Goal: Task Accomplishment & Management: Use online tool/utility

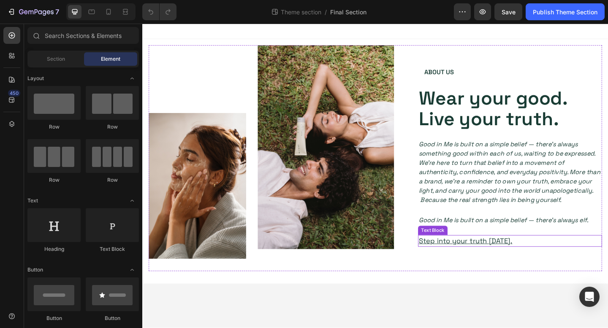
click at [546, 262] on p "Step into your truth today." at bounding box center [542, 260] width 198 height 11
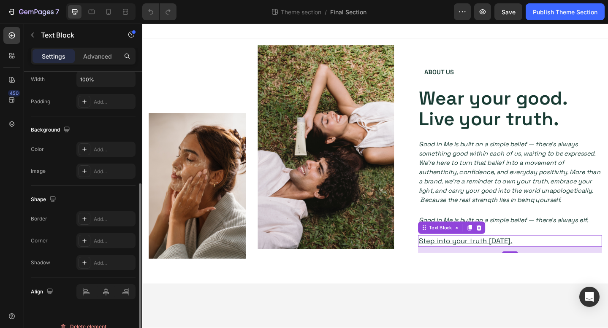
scroll to position [209, 0]
click at [486, 262] on u "Step into your truth today." at bounding box center [494, 260] width 102 height 10
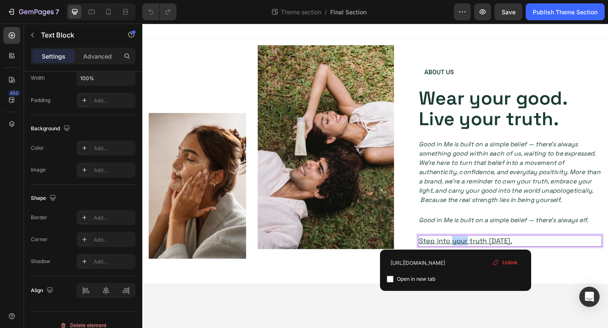
click at [486, 262] on u "Step into your truth today." at bounding box center [494, 260] width 102 height 10
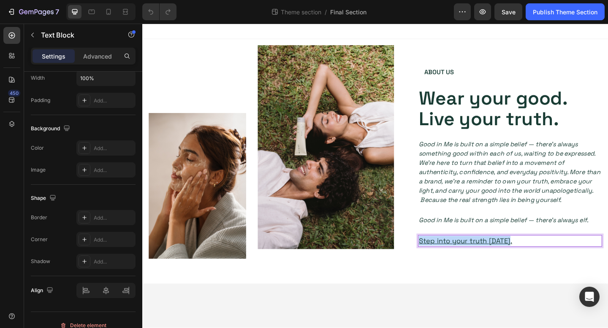
click at [486, 262] on u "Step into your truth today." at bounding box center [494, 260] width 102 height 10
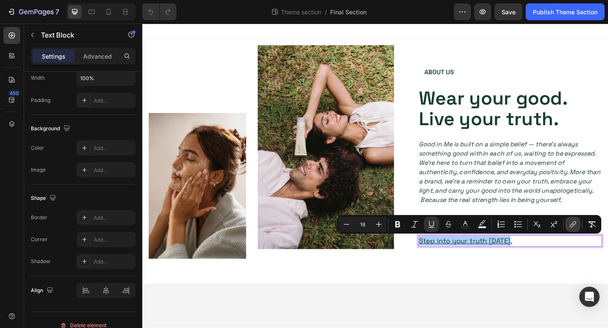
click at [575, 228] on icon "Editor contextual toolbar" at bounding box center [573, 224] width 8 height 8
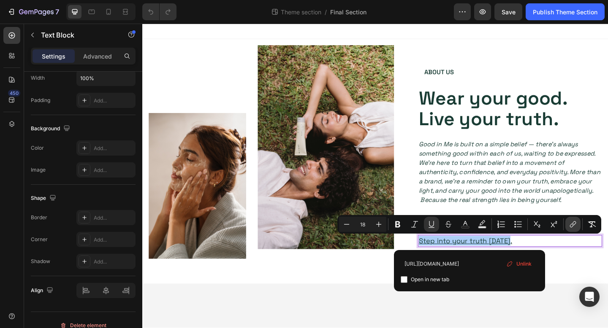
scroll to position [0, 52]
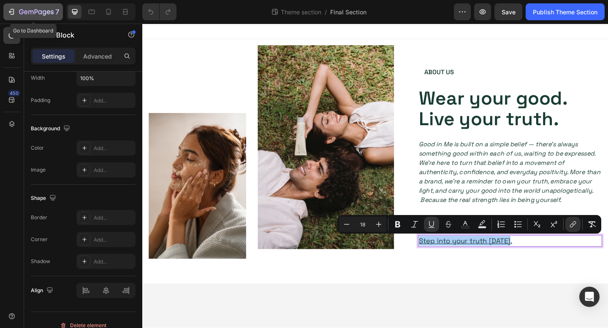
click at [13, 9] on icon "button" at bounding box center [13, 12] width 4 height 6
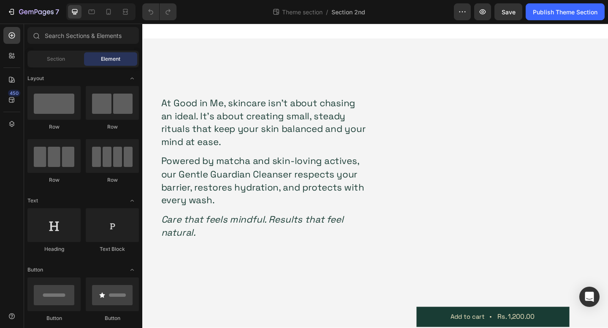
scroll to position [12, 0]
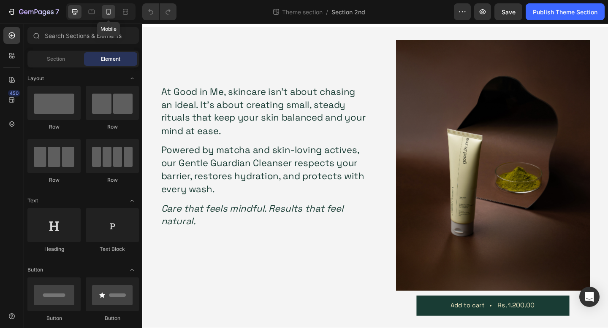
click at [111, 15] on icon at bounding box center [108, 12] width 8 height 8
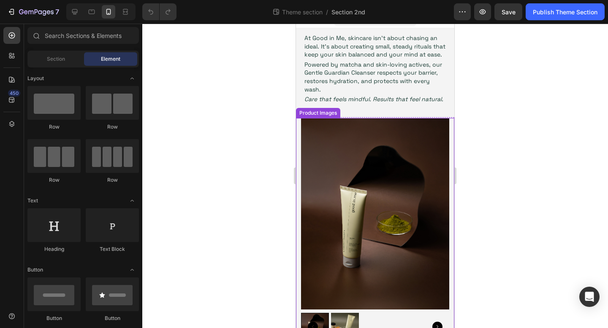
scroll to position [68, 0]
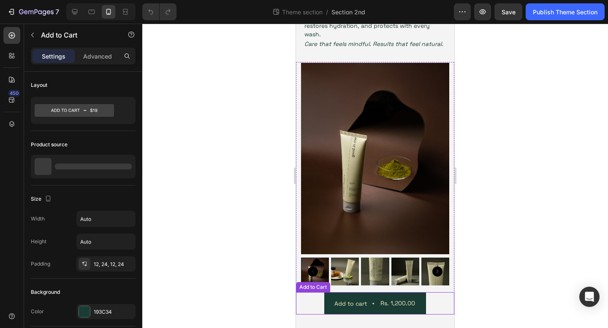
click at [309, 301] on div "Add to cart Rs. 1,200.00 Add to Cart" at bounding box center [375, 304] width 158 height 22
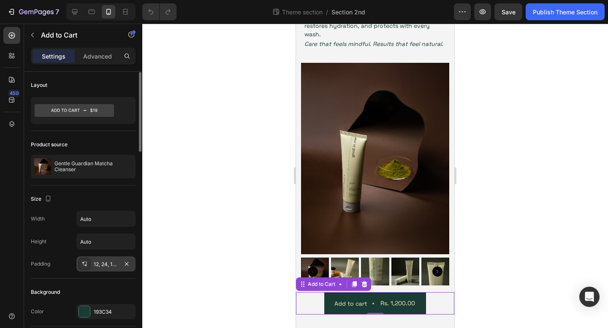
scroll to position [153, 0]
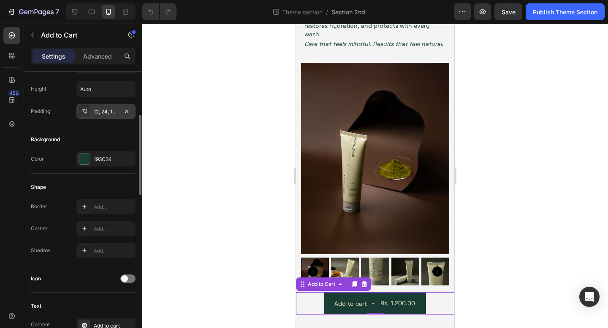
click at [106, 114] on div "12, 24, 12, 24" at bounding box center [106, 112] width 24 height 8
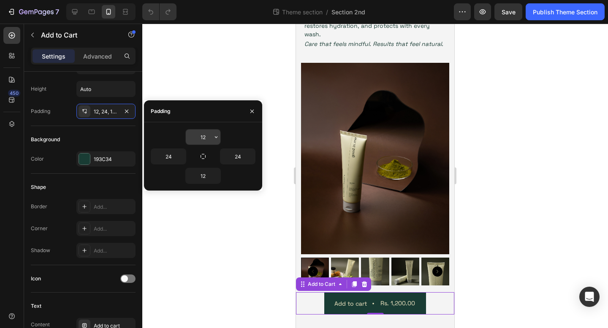
click at [200, 138] on input "12" at bounding box center [203, 137] width 35 height 15
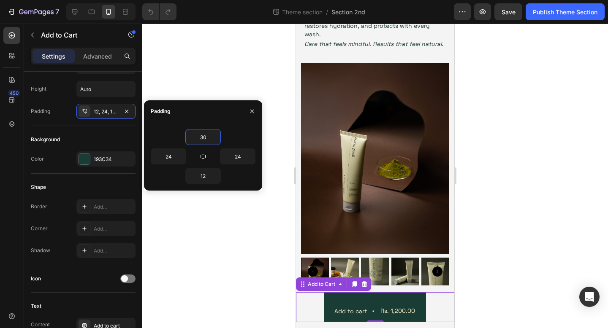
type input "3"
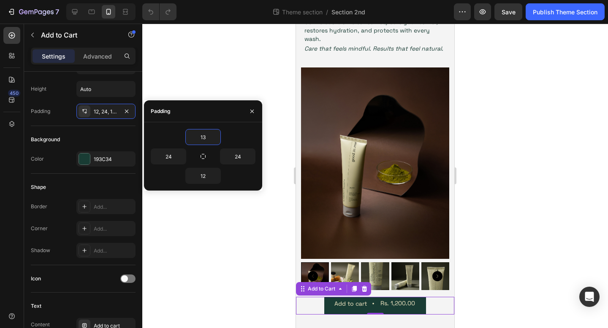
scroll to position [68, 0]
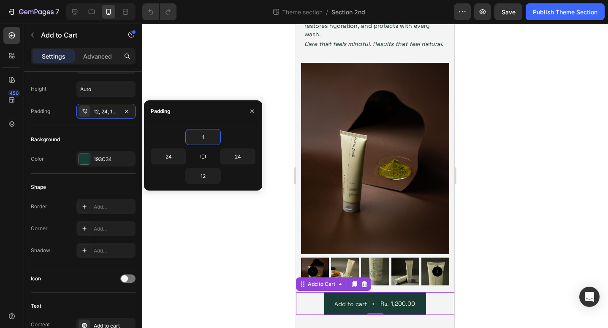
type input "12"
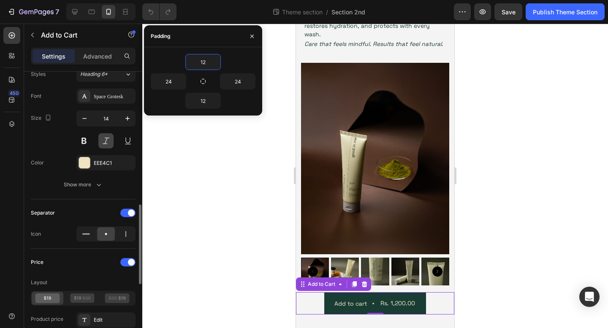
scroll to position [437, 0]
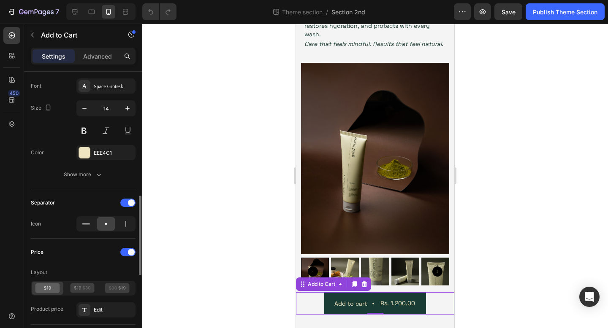
click at [101, 164] on div "Font Space Grotesk Size 14 Color EEE4C1 Show more" at bounding box center [83, 131] width 105 height 104
click at [99, 172] on icon "button" at bounding box center [99, 175] width 8 height 8
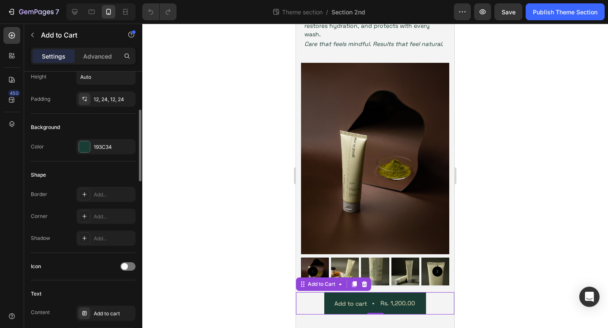
scroll to position [159, 0]
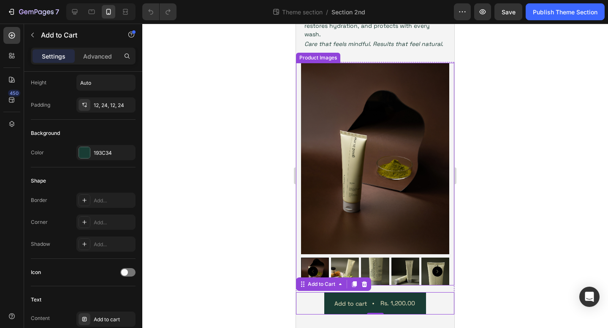
click at [392, 225] on img at bounding box center [375, 159] width 148 height 192
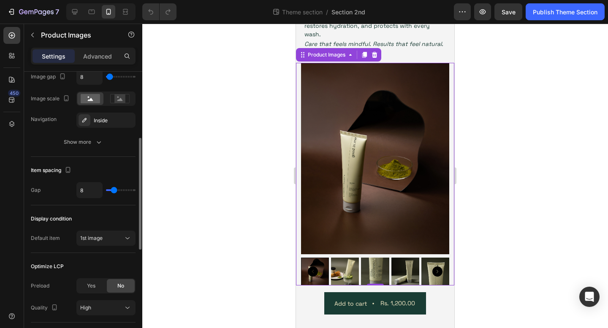
scroll to position [385, 0]
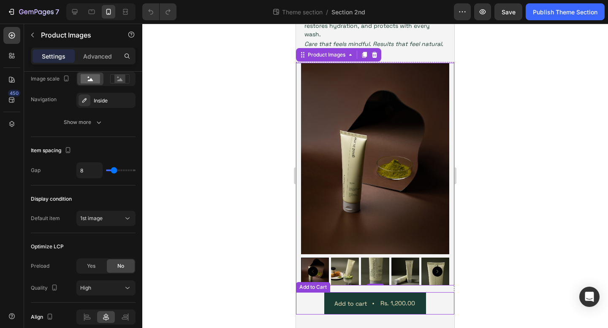
click at [307, 298] on div "Add to cart Rs. 1,200.00 Add to Cart" at bounding box center [375, 304] width 158 height 22
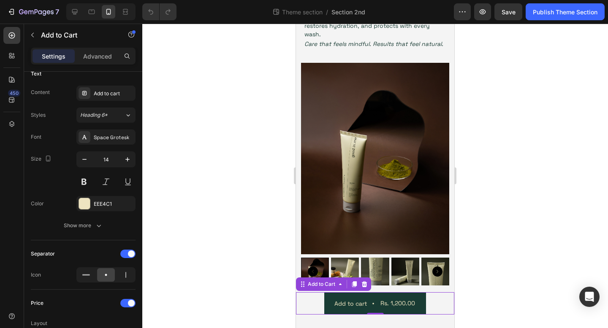
scroll to position [0, 0]
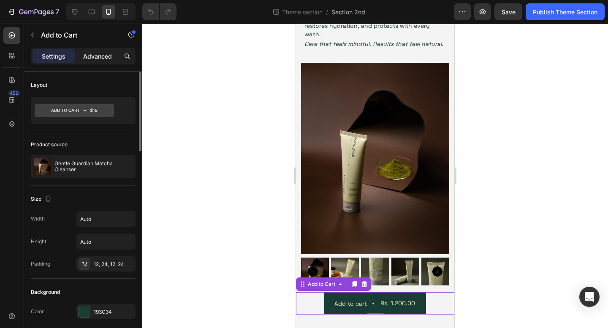
click at [101, 56] on p "Advanced" at bounding box center [97, 56] width 29 height 9
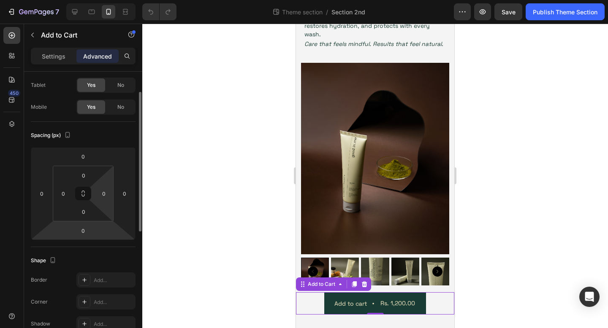
scroll to position [43, 0]
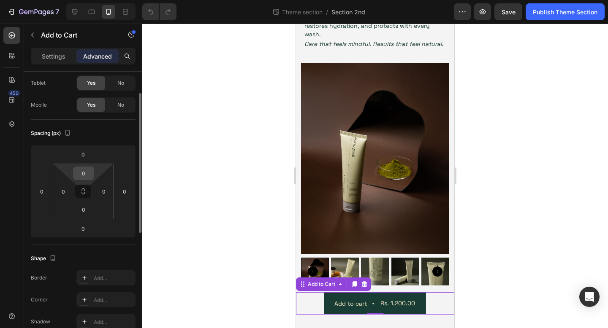
click at [83, 168] on input "0" at bounding box center [83, 173] width 17 height 13
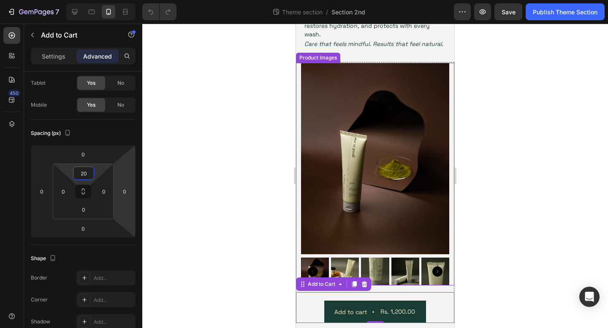
scroll to position [76, 0]
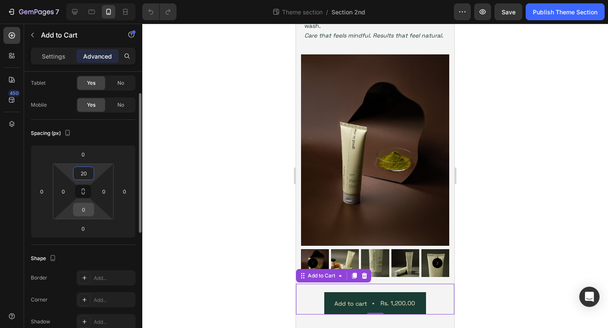
type input "20"
click at [83, 216] on input "0" at bounding box center [83, 210] width 17 height 13
type input "0"
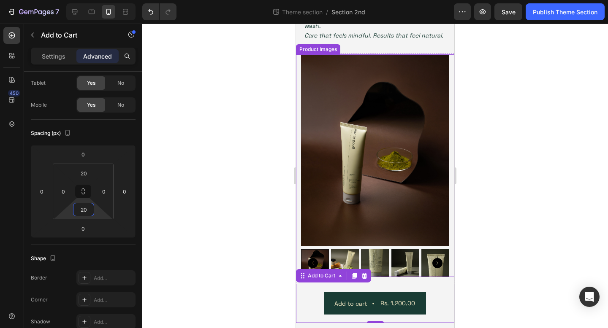
scroll to position [84, 0]
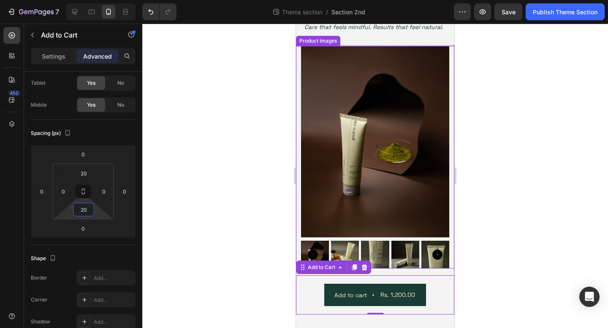
type input "20"
click at [501, 270] on div at bounding box center [375, 176] width 466 height 305
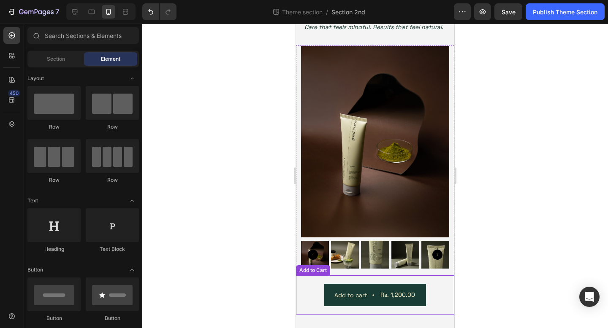
click at [307, 279] on div "Add to cart Rs. 1,200.00 Add to Cart" at bounding box center [375, 295] width 158 height 39
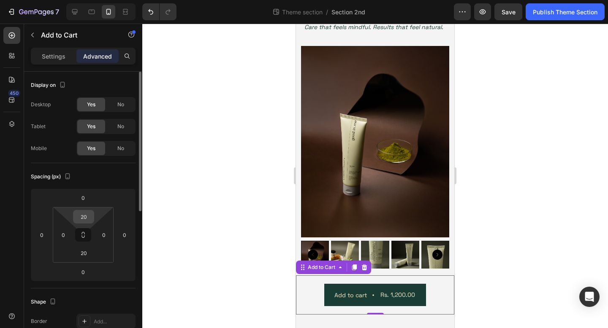
click at [87, 217] on input "20" at bounding box center [83, 217] width 17 height 13
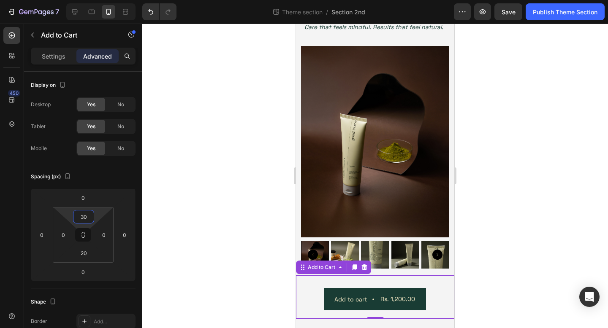
type input "30"
click at [0, 241] on div "450" at bounding box center [12, 176] width 24 height 305
click at [338, 324] on div "At Good in Me, skincare isn’t about chasing an ideal. It’s about creating small…" at bounding box center [375, 144] width 158 height 377
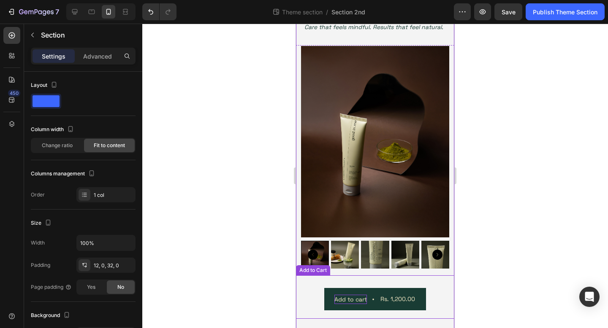
click at [365, 298] on div "Add to cart" at bounding box center [350, 299] width 33 height 9
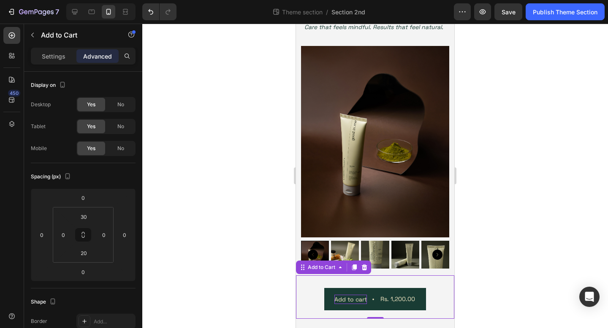
click at [355, 298] on div "Add to cart" at bounding box center [350, 299] width 33 height 9
click at [355, 298] on p "Add to cart" at bounding box center [350, 299] width 33 height 9
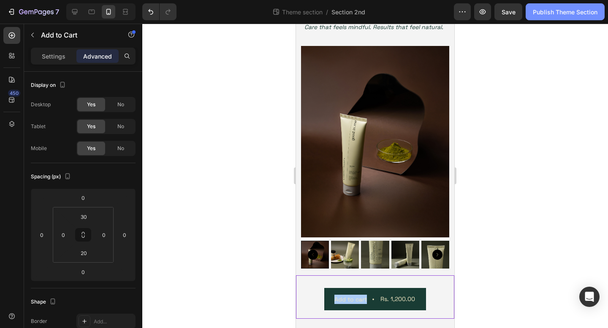
click at [542, 14] on div "Publish Theme Section" at bounding box center [565, 12] width 65 height 9
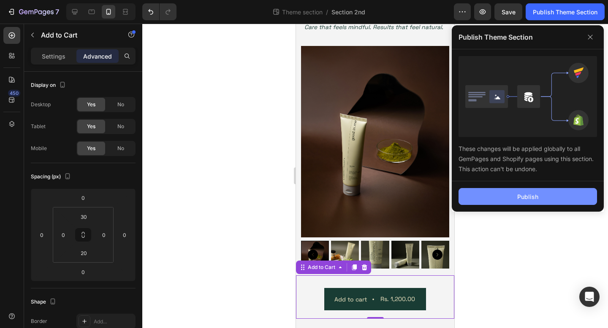
click at [514, 196] on button "Publish" at bounding box center [528, 196] width 138 height 17
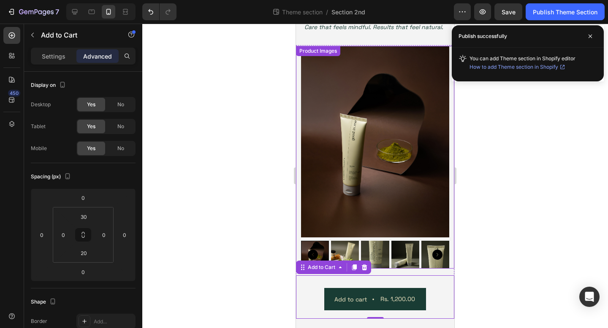
scroll to position [89, 0]
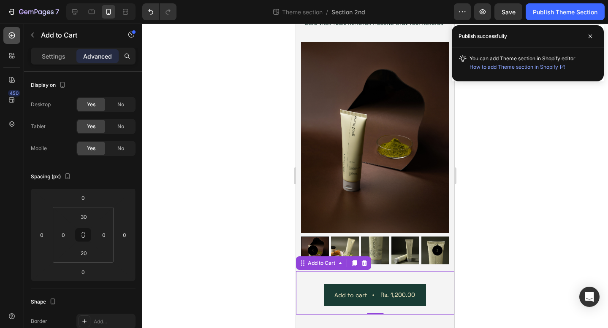
click at [9, 31] on icon at bounding box center [12, 35] width 8 height 8
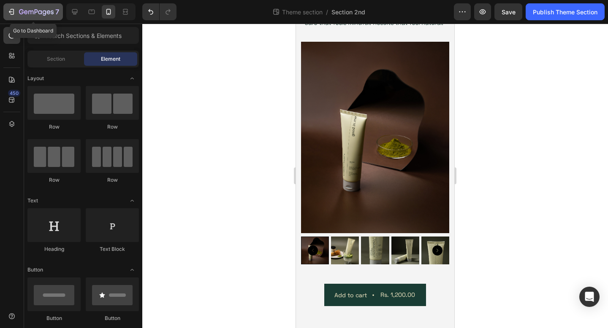
click at [41, 15] on icon "button" at bounding box center [36, 12] width 35 height 7
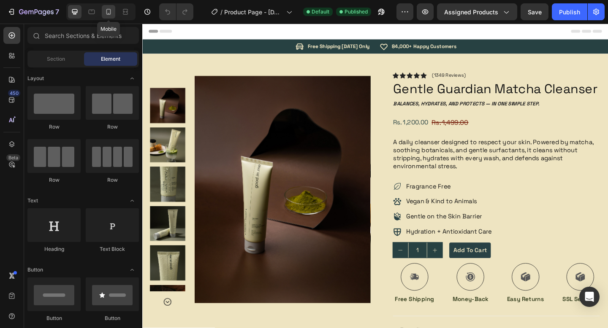
click at [109, 14] on icon at bounding box center [108, 12] width 5 height 6
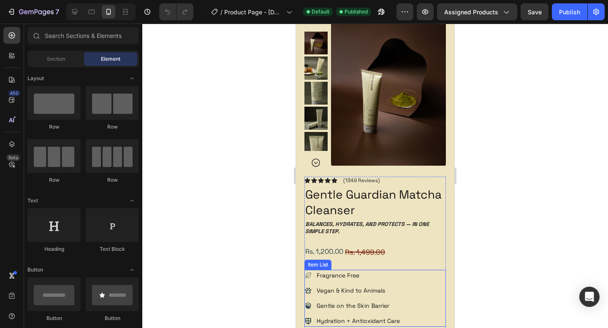
scroll to position [70, 0]
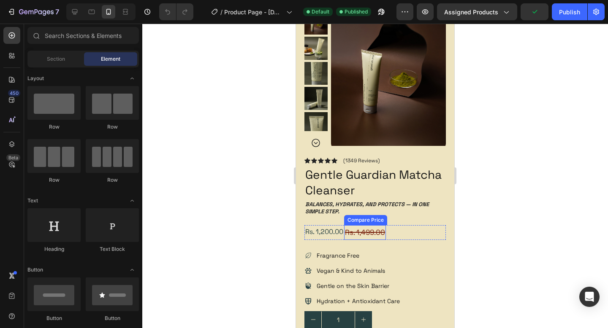
click at [347, 235] on div "Rs. 1,499.00" at bounding box center [365, 232] width 42 height 15
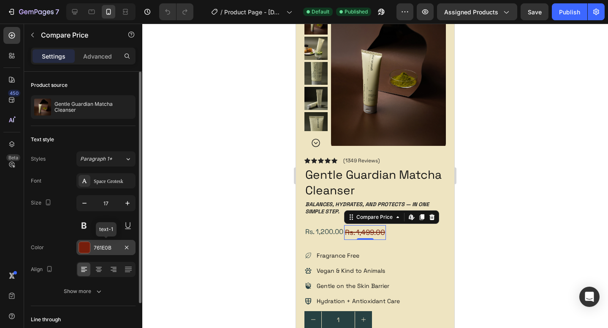
scroll to position [59, 0]
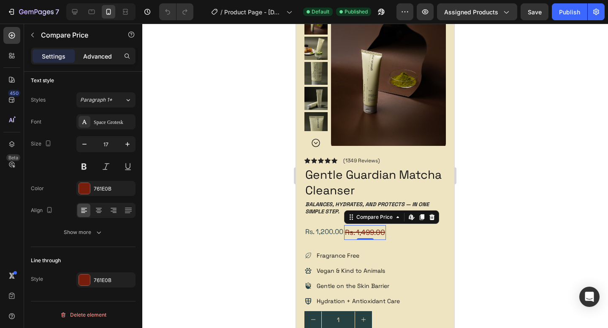
click at [105, 58] on p "Advanced" at bounding box center [97, 56] width 29 height 9
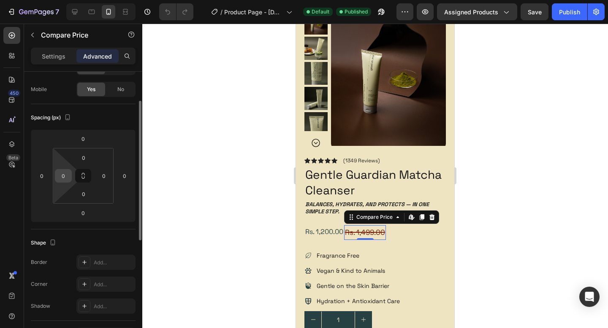
click at [64, 176] on input "0" at bounding box center [63, 176] width 13 height 13
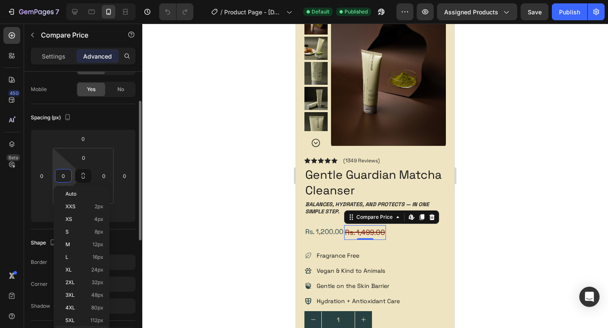
type input "2"
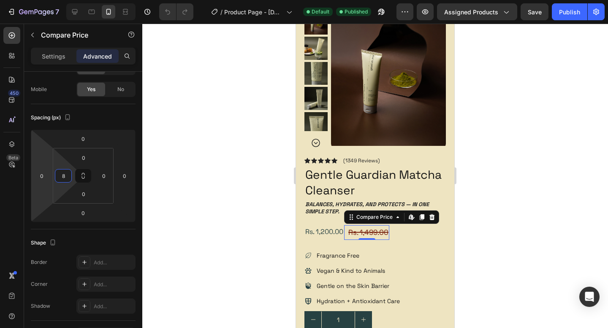
type input "8"
click at [0, 202] on div "450 Beta" at bounding box center [12, 176] width 24 height 305
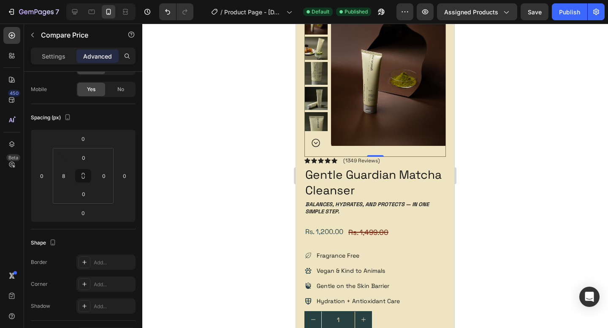
click at [404, 154] on div "Product Images" at bounding box center [374, 76] width 141 height 162
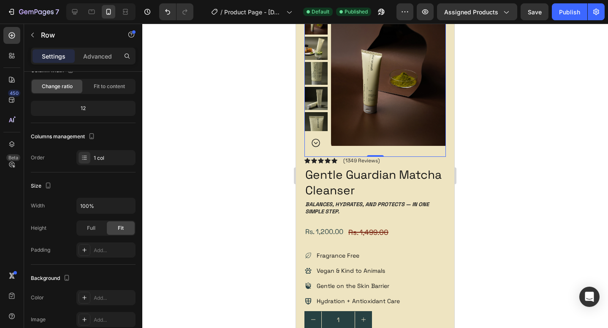
scroll to position [0, 0]
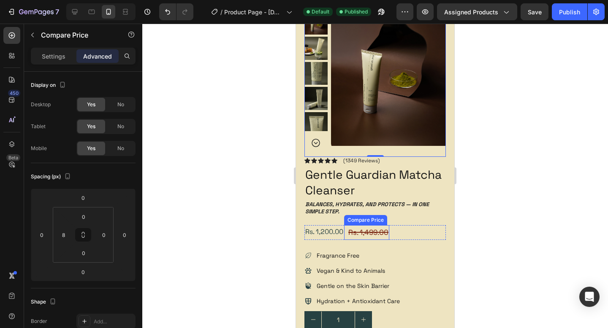
click at [377, 234] on div "Rs. 1,499.00" at bounding box center [368, 232] width 42 height 15
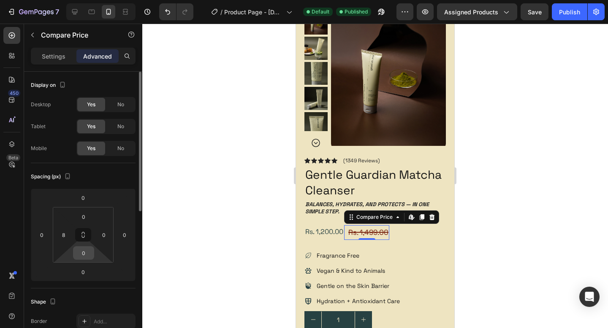
click at [86, 252] on input "0" at bounding box center [83, 253] width 17 height 13
type input "1"
click at [81, 220] on input "0" at bounding box center [83, 217] width 17 height 13
type input "0"
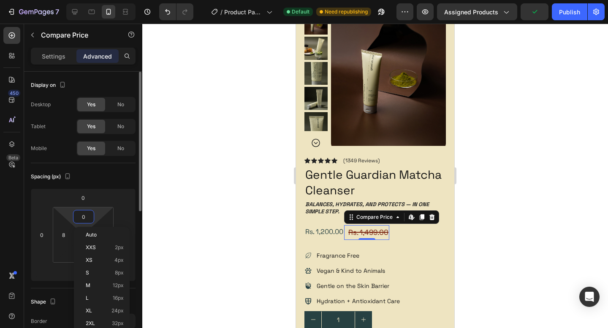
type input "1"
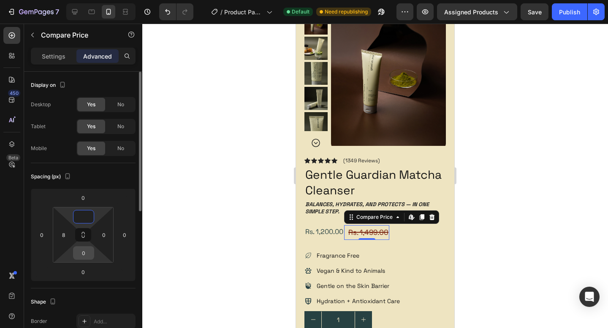
click at [87, 257] on input "0" at bounding box center [83, 253] width 17 height 13
type input "0"
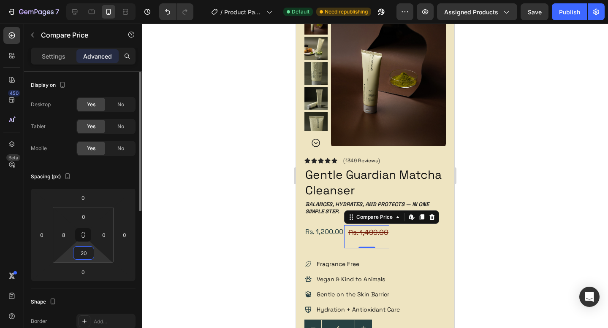
type input "2"
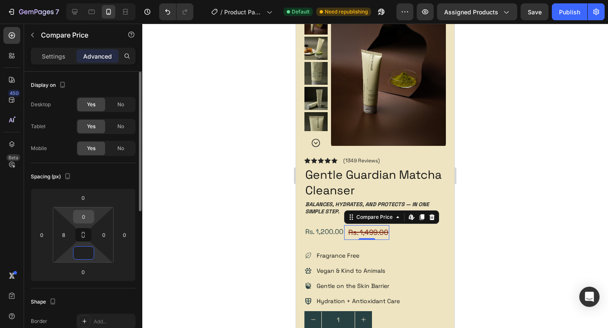
click at [86, 214] on input "0" at bounding box center [83, 217] width 17 height 13
type input "0"
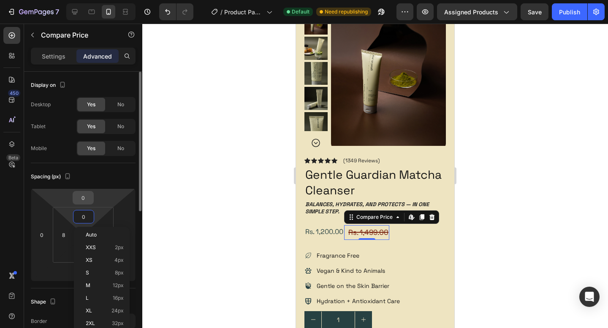
click at [85, 204] on input "0" at bounding box center [83, 198] width 17 height 13
type input "1"
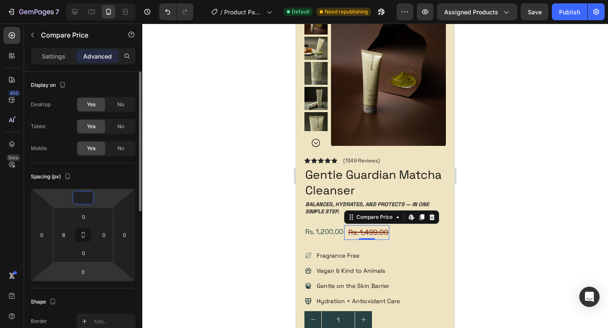
click at [86, 282] on div "Spacing (px) 0 0 0 0 8 0 0" at bounding box center [83, 225] width 105 height 125
type input "0"
click at [84, 271] on input "0" at bounding box center [83, 272] width 17 height 13
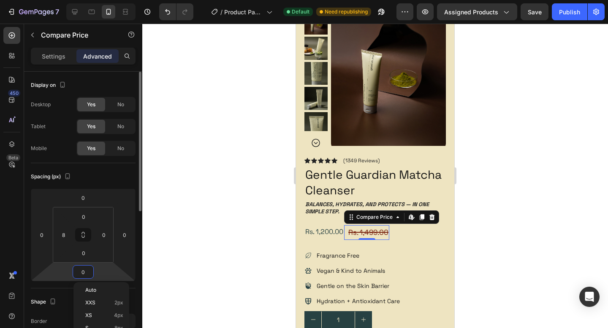
type input "1"
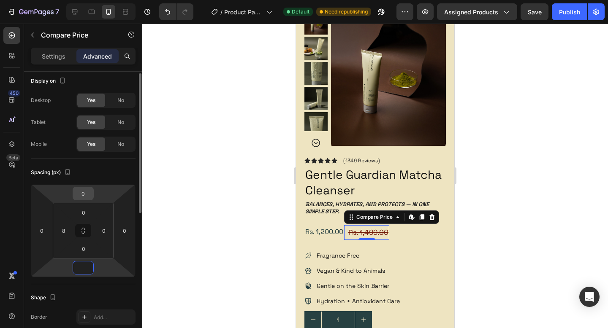
click at [82, 190] on input "0" at bounding box center [83, 193] width 17 height 13
type input "0"
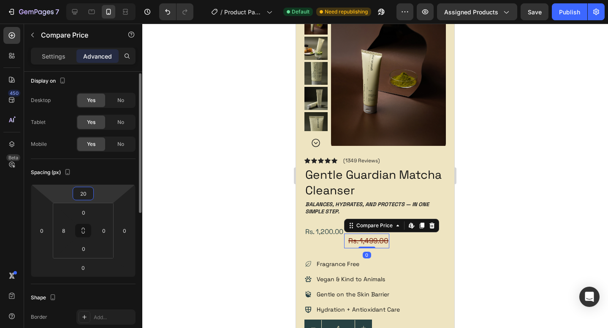
type input "2"
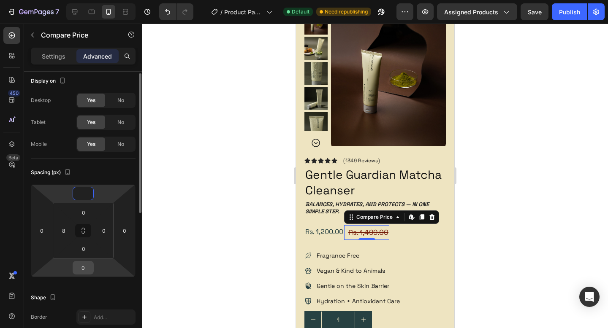
click at [87, 269] on input "0" at bounding box center [83, 268] width 17 height 13
type input "0"
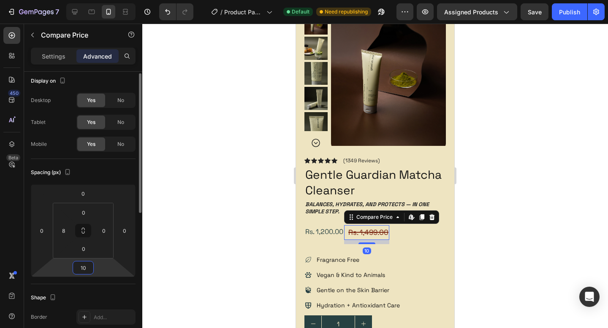
type input "1"
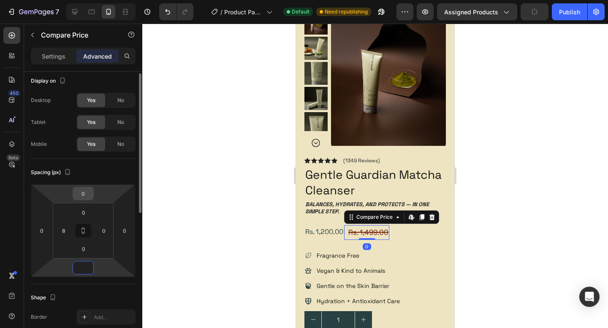
click at [83, 195] on input "0" at bounding box center [83, 193] width 17 height 13
type input "0"
type input "-3"
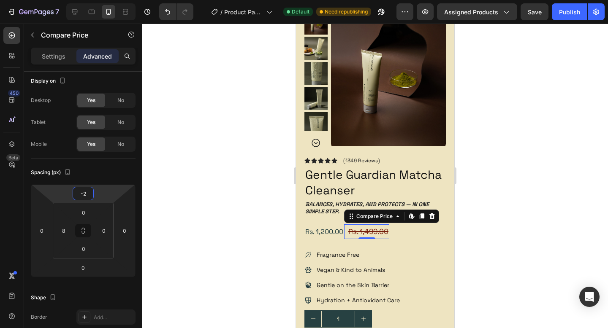
type input "-2"
click at [21, 199] on div "450 Beta" at bounding box center [12, 176] width 24 height 305
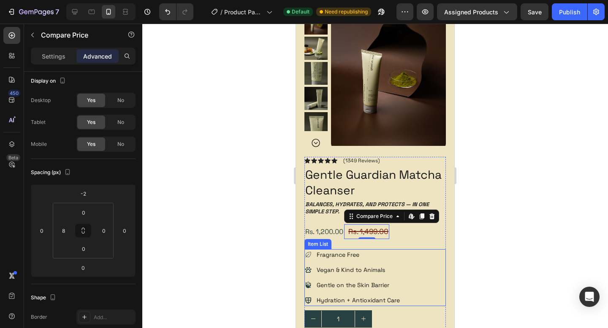
click at [327, 285] on p "Gentle on the Skin Barrier" at bounding box center [358, 285] width 83 height 9
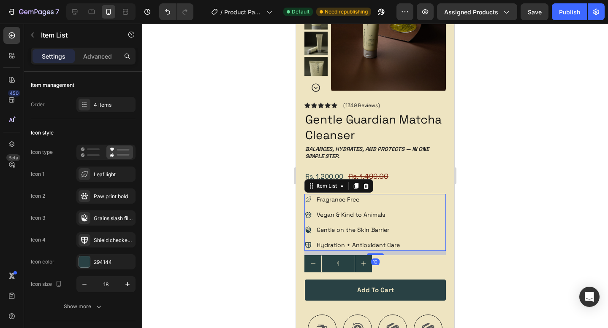
scroll to position [126, 0]
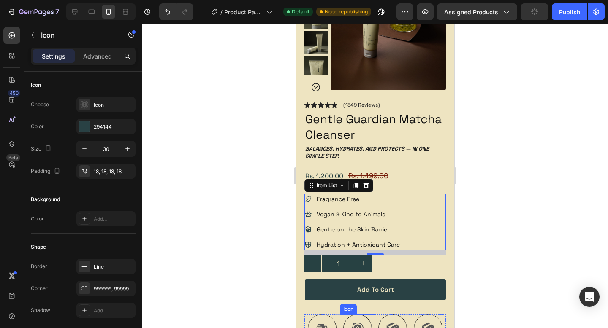
click at [361, 320] on div at bounding box center [357, 329] width 29 height 29
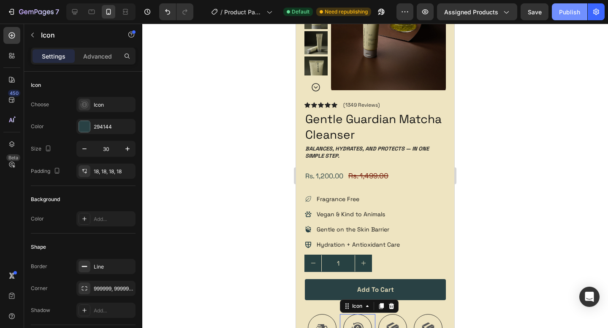
click at [562, 18] on button "Publish" at bounding box center [569, 11] width 35 height 17
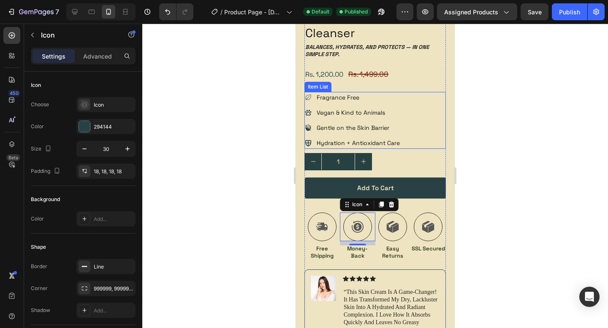
scroll to position [356, 0]
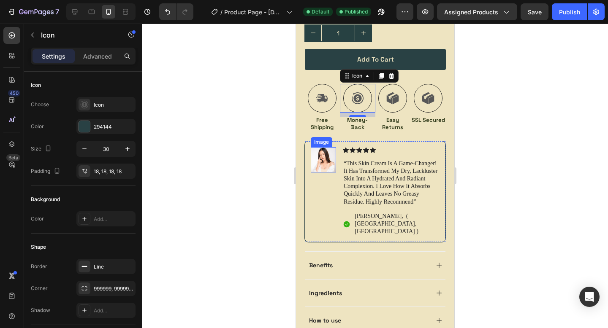
click at [323, 166] on img at bounding box center [323, 159] width 25 height 25
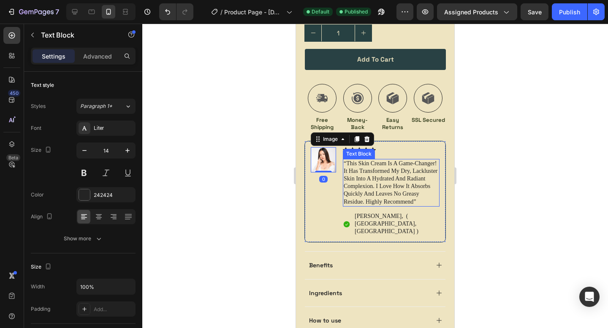
click at [384, 173] on p "“this skin cream is a game-changer! it has transformed my dry, lackluster skin …" at bounding box center [391, 183] width 95 height 46
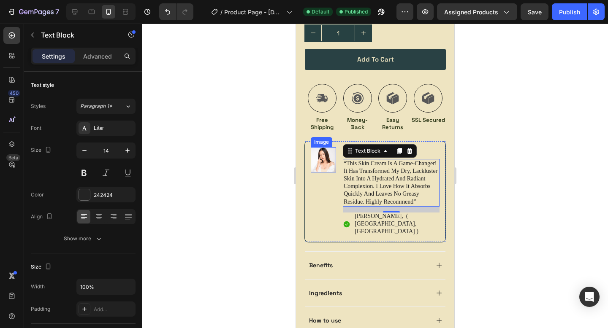
click at [322, 166] on img at bounding box center [323, 159] width 25 height 25
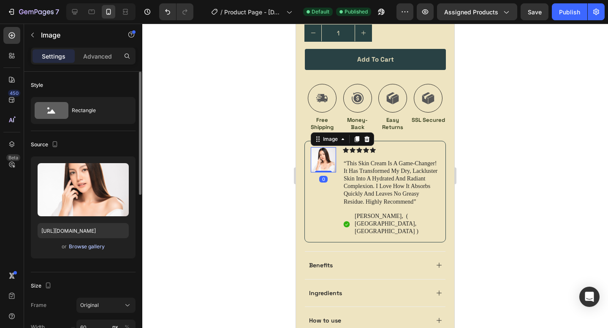
click at [89, 251] on button "Browse gallery" at bounding box center [86, 247] width 37 height 8
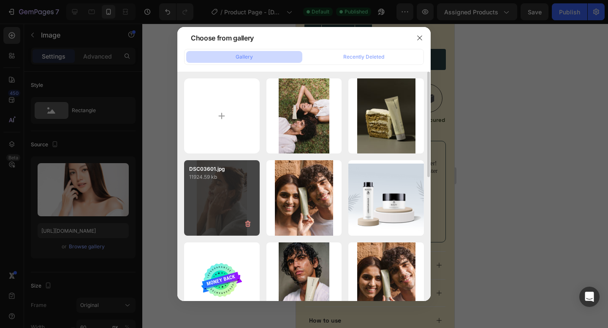
click at [231, 220] on div "DSC03601.jpg 11924.59 kb" at bounding box center [222, 198] width 76 height 76
type input "https://cdn.shopify.com/s/files/1/0656/0245/3635/files/gempages_577518987433214…"
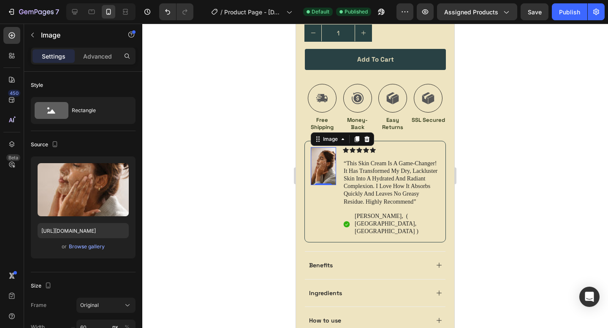
click at [6, 207] on div "450 Beta" at bounding box center [11, 147] width 17 height 241
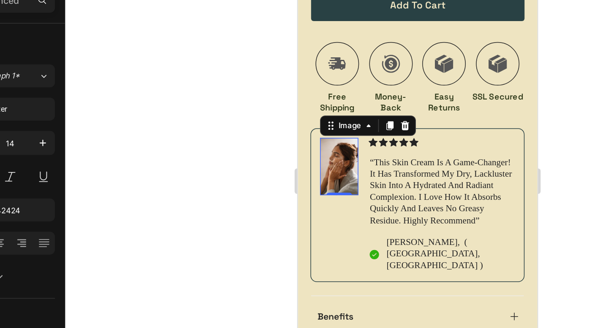
click at [390, 111] on p "“this skin cream is a game-changer! it has transformed my dry, lackluster skin …" at bounding box center [392, 110] width 95 height 46
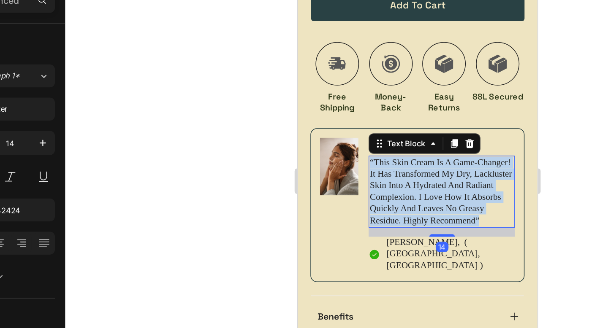
click at [390, 111] on p "“this skin cream is a game-changer! it has transformed my dry, lackluster skin …" at bounding box center [392, 110] width 95 height 46
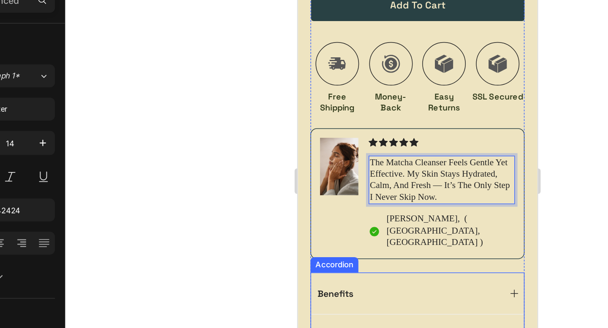
click at [395, 164] on div "Benefits" at bounding box center [377, 177] width 141 height 27
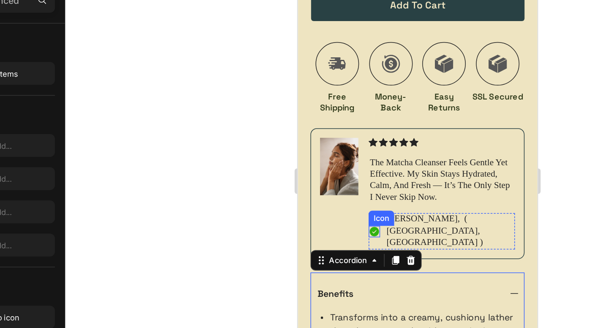
click at [349, 133] on icon at bounding box center [348, 136] width 6 height 6
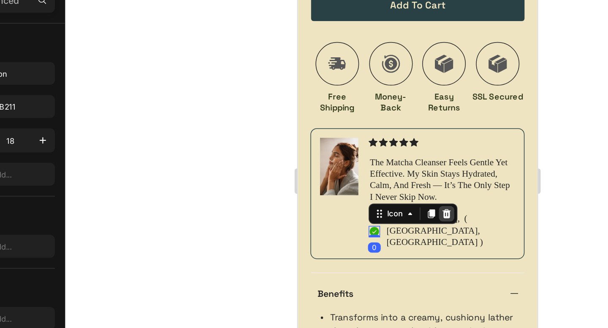
click at [399, 122] on icon at bounding box center [396, 125] width 7 height 7
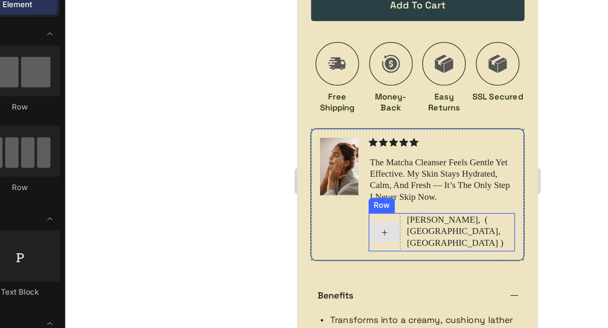
click at [364, 137] on div at bounding box center [355, 137] width 20 height 14
click at [356, 140] on icon at bounding box center [355, 137] width 7 height 7
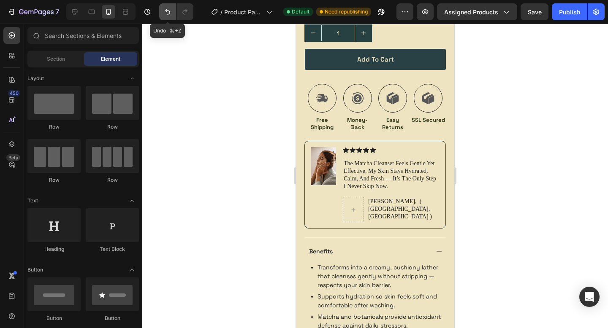
click at [164, 14] on icon "Undo/Redo" at bounding box center [167, 12] width 8 height 8
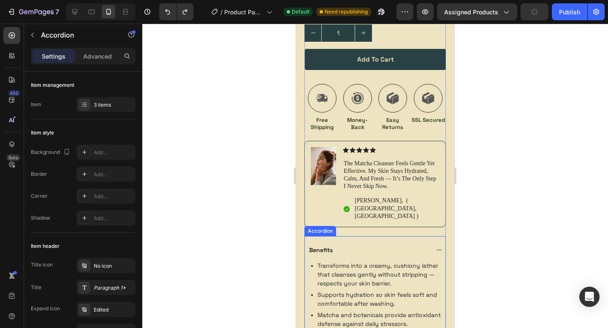
click at [396, 236] on div "Benefits" at bounding box center [375, 249] width 141 height 27
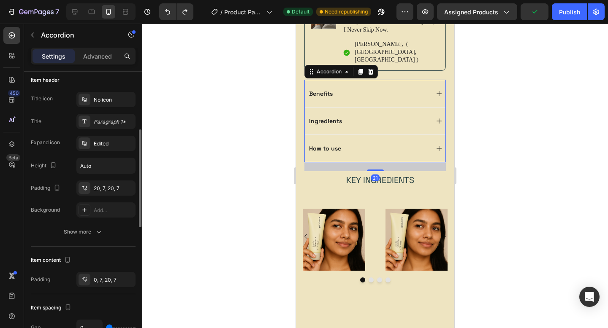
scroll to position [526, 0]
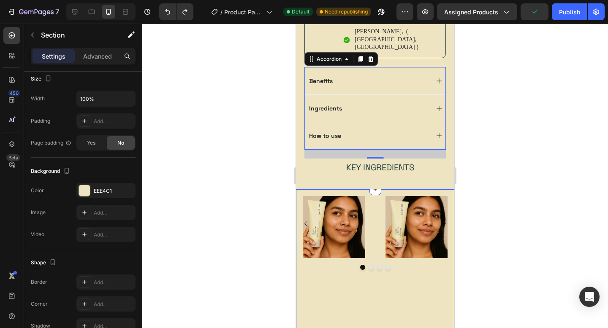
click at [341, 210] on div "Image Image Image Image Carousel" at bounding box center [375, 264] width 158 height 148
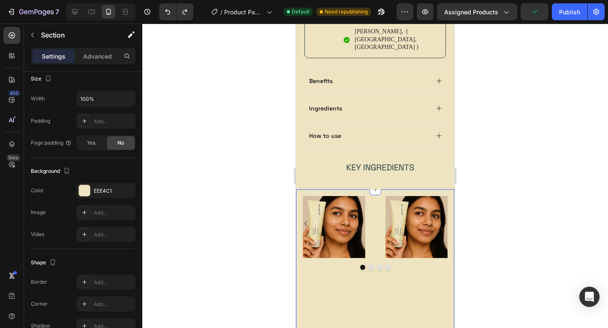
scroll to position [0, 0]
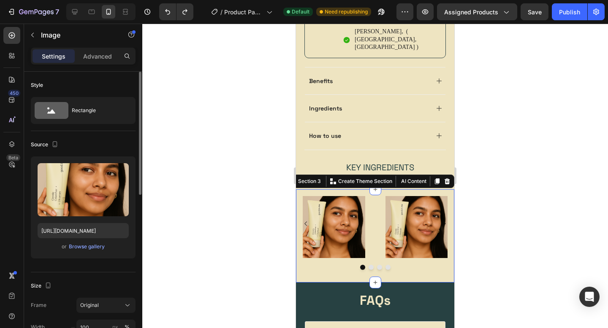
click at [341, 210] on img at bounding box center [334, 227] width 62 height 62
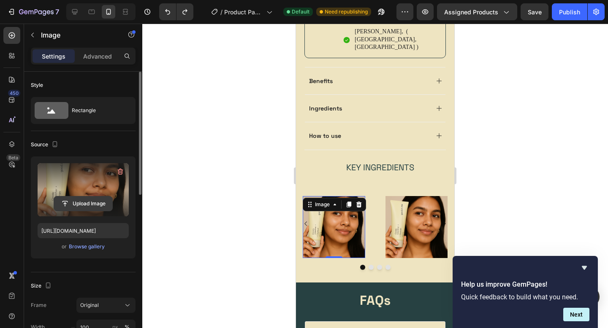
click at [90, 200] on input "file" at bounding box center [83, 204] width 58 height 14
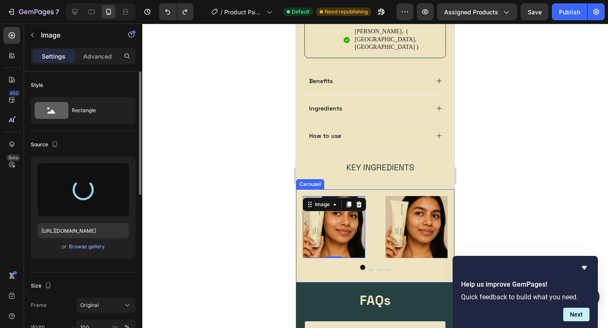
type input "https://cdn.shopify.com/s/files/1/0656/0245/3635/files/gempages_577518987433214…"
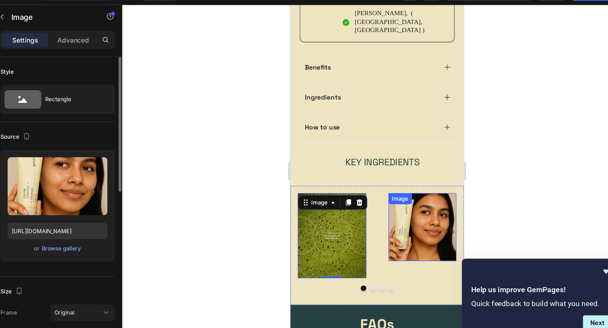
click at [410, 204] on img at bounding box center [411, 208] width 62 height 62
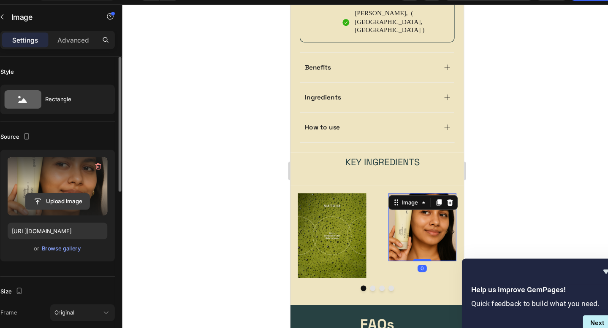
click at [86, 205] on input "file" at bounding box center [83, 204] width 58 height 14
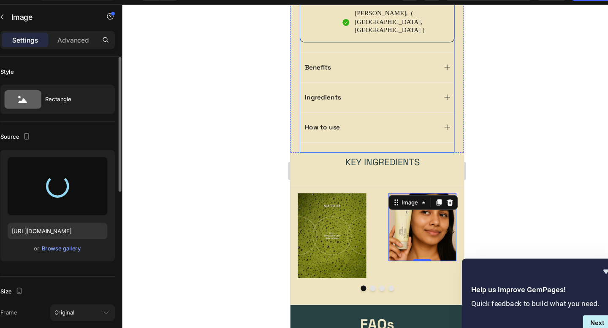
type input "https://cdn.shopify.com/s/files/1/0656/0245/3635/files/gempages_577518987433214…"
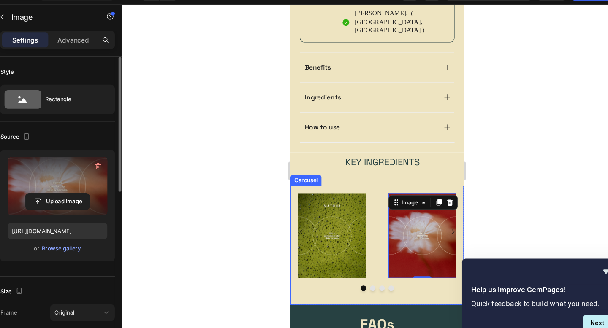
click at [365, 261] on button "Dot" at bounding box center [365, 263] width 5 height 5
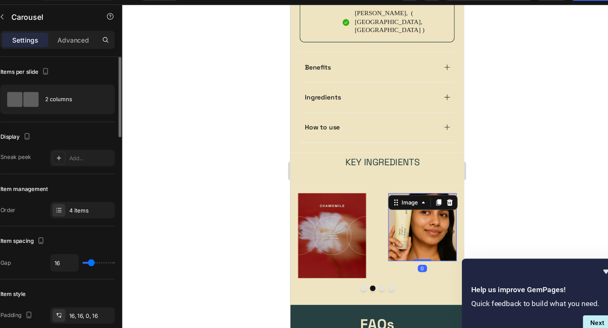
click at [396, 186] on img at bounding box center [411, 208] width 62 height 62
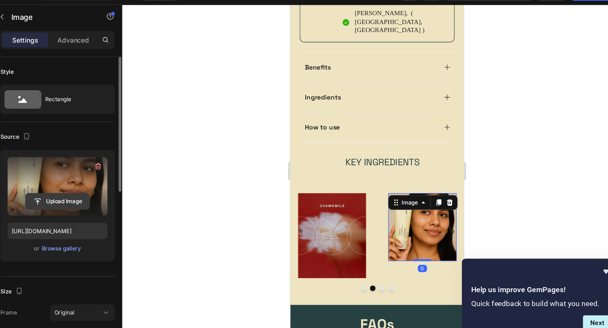
click at [81, 201] on input "file" at bounding box center [83, 204] width 58 height 14
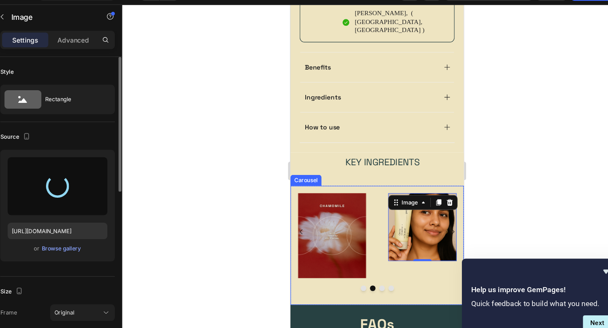
type input "https://cdn.shopify.com/s/files/1/0656/0245/3635/files/gempages_577518987433214…"
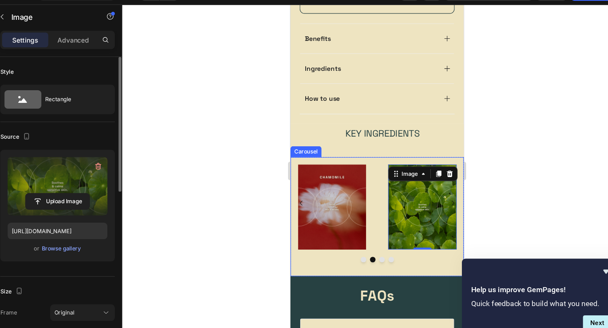
scroll to position [556, 0]
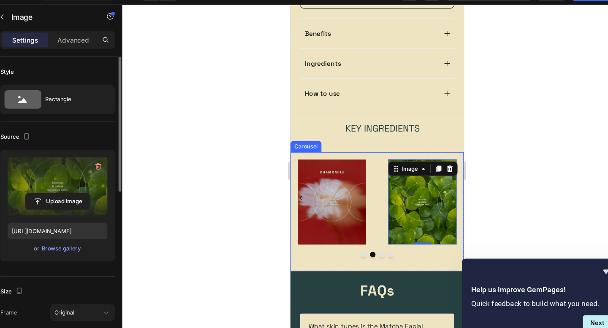
click at [374, 231] on button "Dot" at bounding box center [373, 233] width 5 height 5
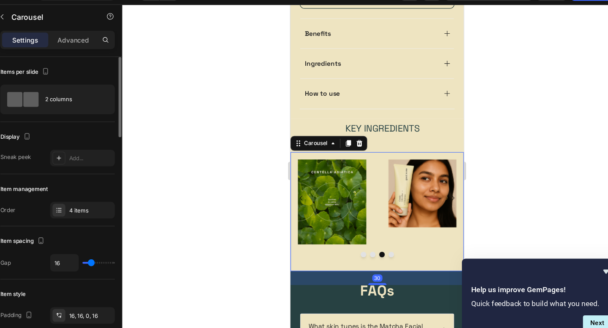
click at [358, 231] on button "Dot" at bounding box center [356, 233] width 5 height 5
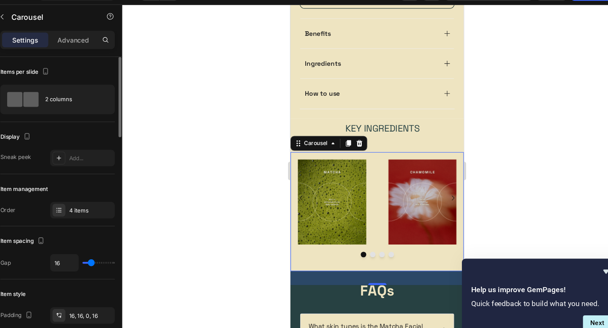
click at [365, 231] on button "Dot" at bounding box center [365, 233] width 5 height 5
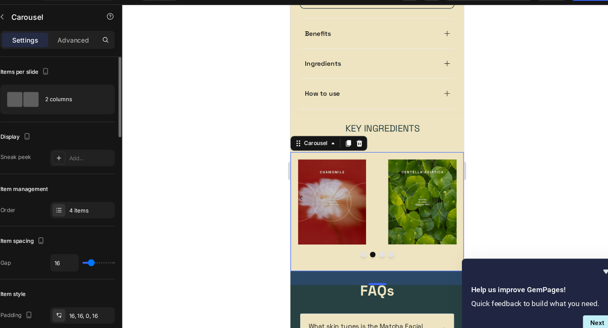
click at [372, 231] on button "Dot" at bounding box center [373, 233] width 5 height 5
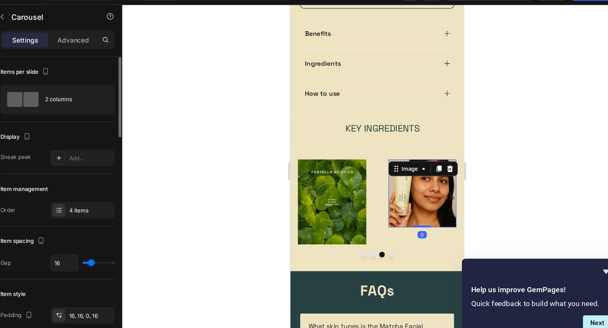
click at [402, 163] on img at bounding box center [411, 177] width 62 height 62
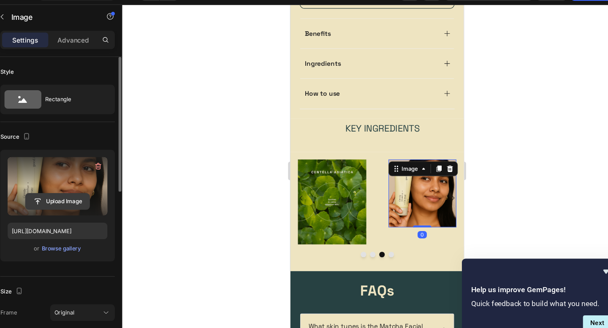
click at [71, 206] on input "file" at bounding box center [83, 204] width 58 height 14
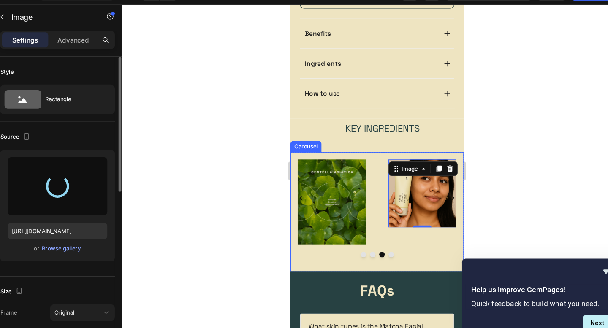
click at [364, 231] on button "Dot" at bounding box center [365, 233] width 5 height 5
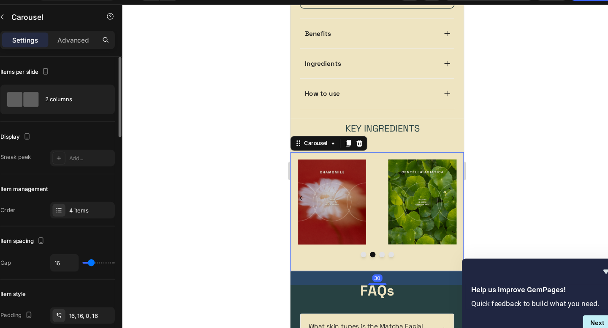
click at [357, 231] on button "Dot" at bounding box center [356, 233] width 5 height 5
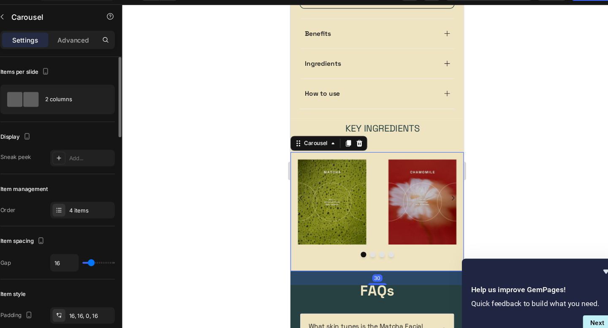
click at [370, 231] on div at bounding box center [369, 233] width 158 height 5
click at [367, 231] on button "Dot" at bounding box center [365, 233] width 5 height 5
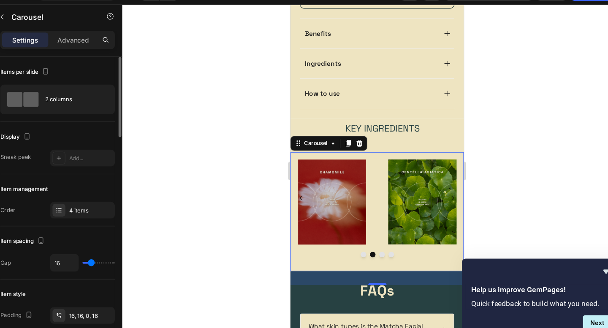
click at [374, 231] on button "Dot" at bounding box center [373, 233] width 5 height 5
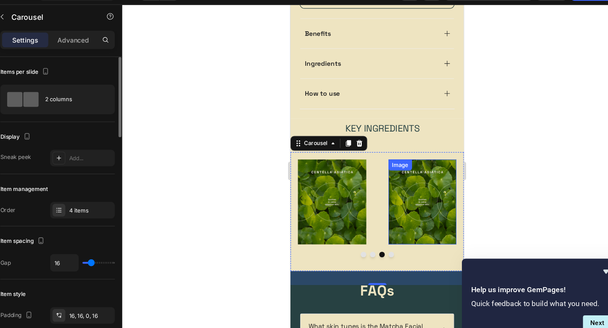
click at [407, 168] on img at bounding box center [411, 185] width 62 height 78
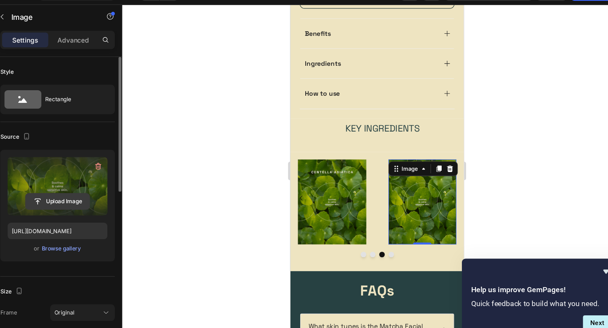
click at [86, 201] on input "file" at bounding box center [83, 204] width 58 height 14
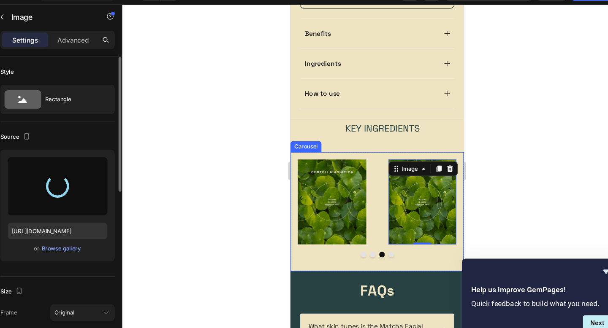
type input "https://cdn.shopify.com/s/files/1/0656/0245/3635/files/gempages_577518987433214…"
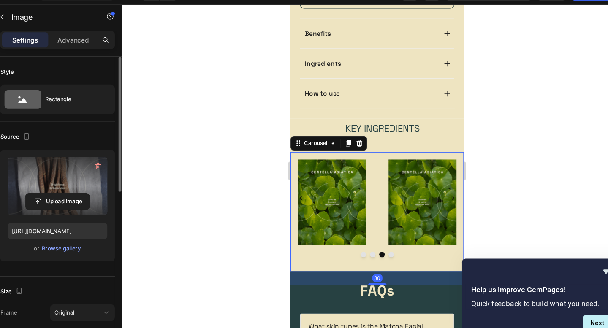
click at [383, 231] on div at bounding box center [369, 233] width 158 height 5
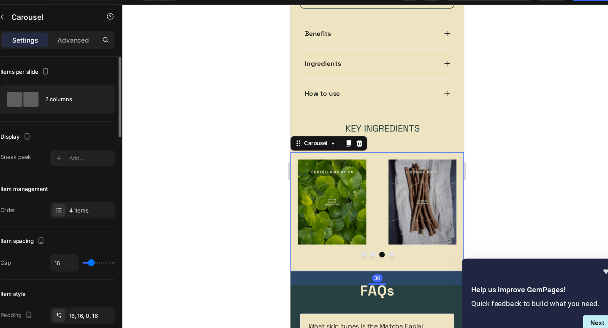
click at [380, 231] on button "Dot" at bounding box center [382, 233] width 5 height 5
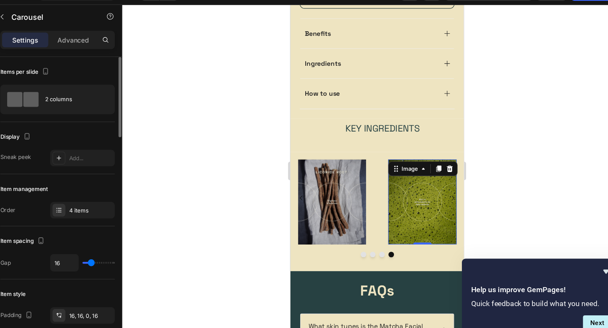
click at [392, 180] on img at bounding box center [411, 185] width 62 height 78
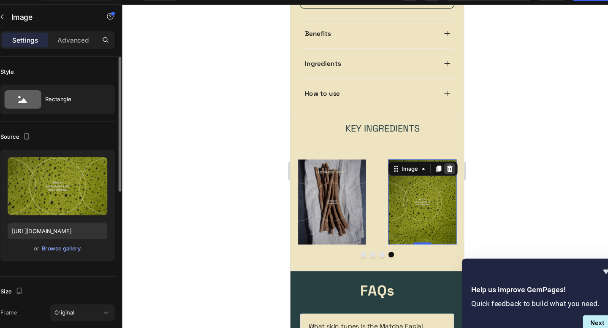
click at [437, 151] on icon at bounding box center [435, 154] width 5 height 6
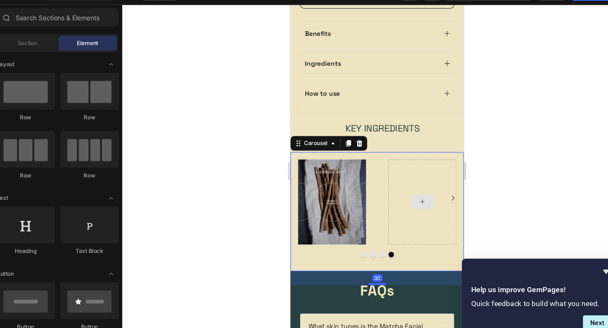
click at [429, 146] on div at bounding box center [411, 185] width 62 height 78
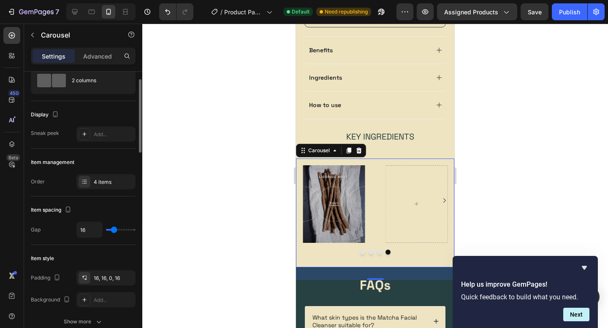
scroll to position [0, 0]
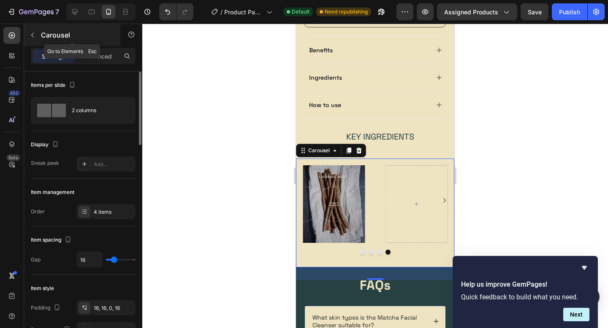
click at [34, 37] on icon "button" at bounding box center [32, 35] width 7 height 7
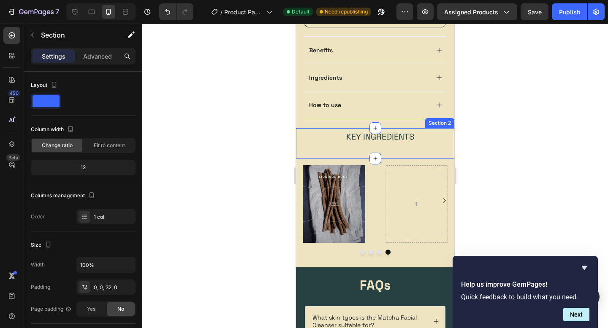
click at [369, 141] on div "Key Ingredients Text Block Section 2" at bounding box center [375, 143] width 158 height 30
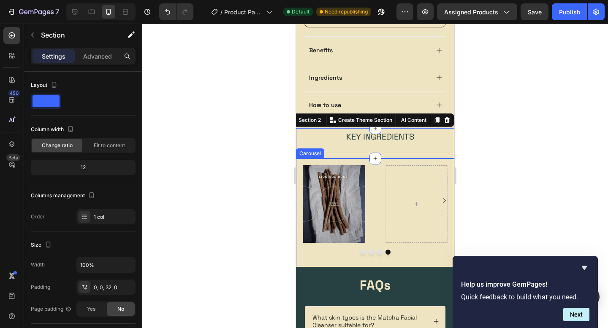
click at [369, 159] on div "Image" at bounding box center [334, 201] width 76 height 84
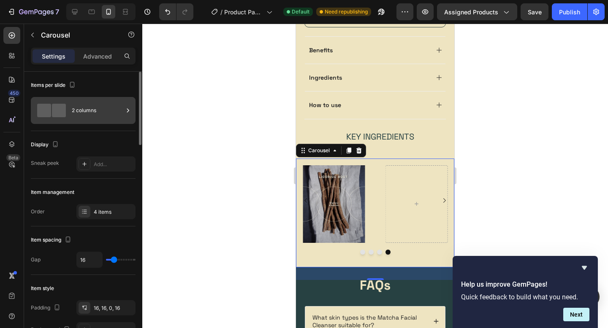
click at [73, 115] on div "2 columns" at bounding box center [98, 110] width 52 height 19
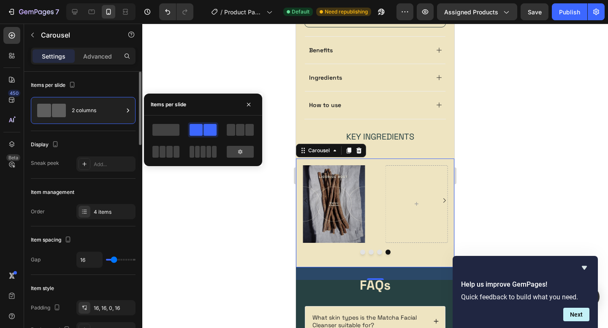
click at [104, 86] on div "Items per slide" at bounding box center [83, 86] width 105 height 14
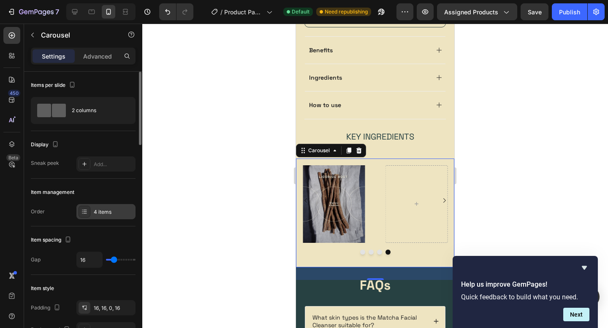
click at [106, 210] on div "4 items" at bounding box center [114, 213] width 40 height 8
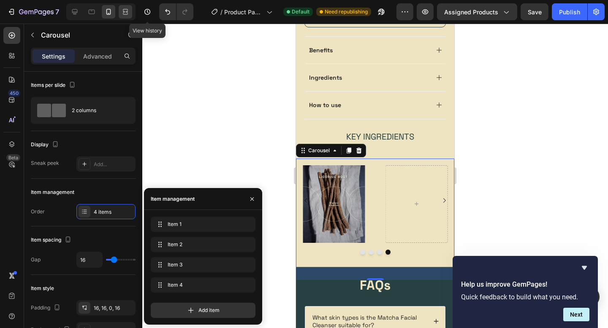
click at [125, 10] on icon at bounding box center [125, 12] width 8 height 8
type input "24"
type input "1200"
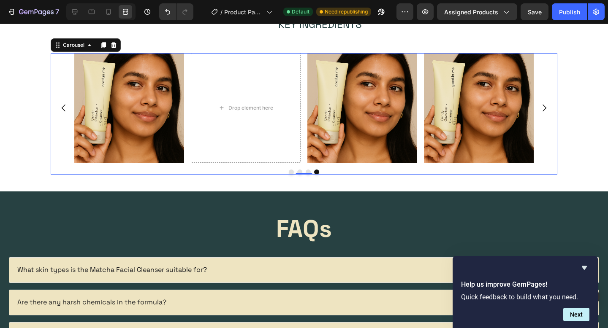
scroll to position [396, 0]
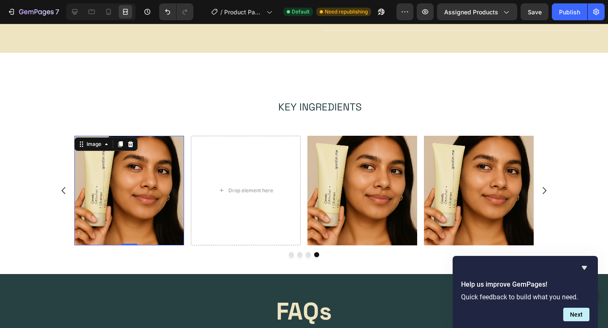
click at [147, 164] on img at bounding box center [129, 191] width 110 height 110
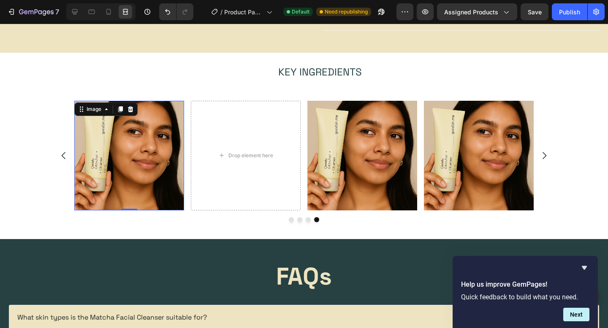
click at [70, 3] on div at bounding box center [100, 11] width 69 height 17
click at [73, 14] on icon at bounding box center [75, 12] width 8 height 8
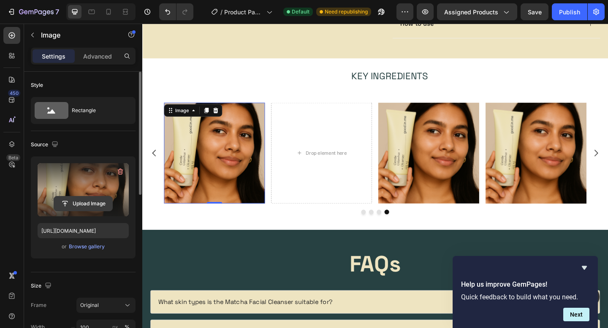
click at [86, 199] on input "file" at bounding box center [83, 204] width 58 height 14
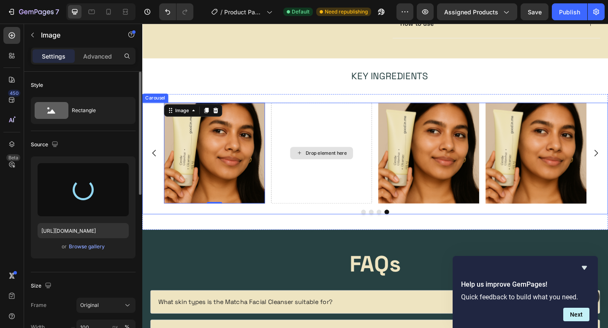
type input "https://cdn.shopify.com/s/files/1/0656/0245/3635/files/gempages_577518987433214…"
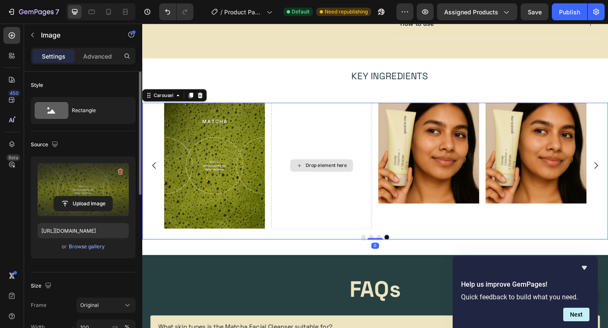
click at [382, 230] on div "Drop element here" at bounding box center [337, 178] width 110 height 137
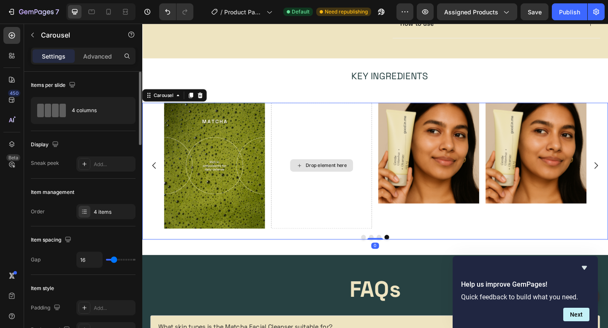
click at [362, 220] on div "Drop element here" at bounding box center [337, 178] width 110 height 137
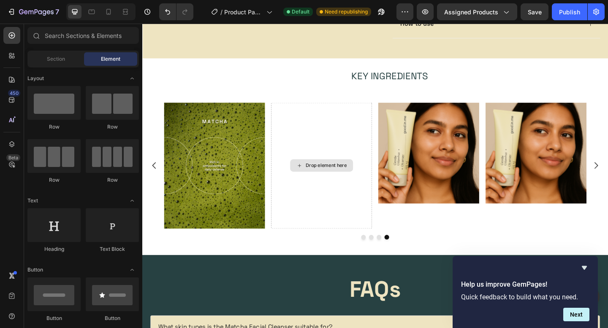
click at [330, 173] on div "Drop element here" at bounding box center [337, 178] width 68 height 14
click at [166, 11] on icon "Undo/Redo" at bounding box center [167, 11] width 5 height 5
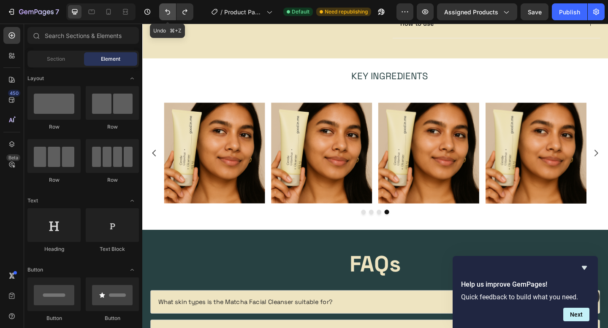
click at [166, 11] on icon "Undo/Redo" at bounding box center [167, 11] width 5 height 5
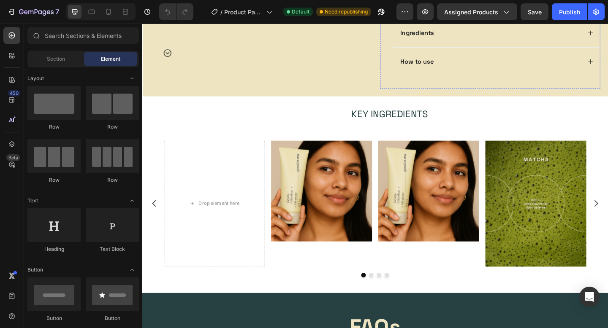
scroll to position [391, 0]
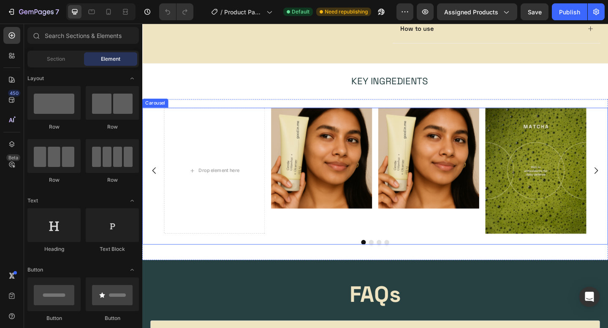
click at [156, 186] on icon "Carousel Back Arrow" at bounding box center [155, 183] width 4 height 7
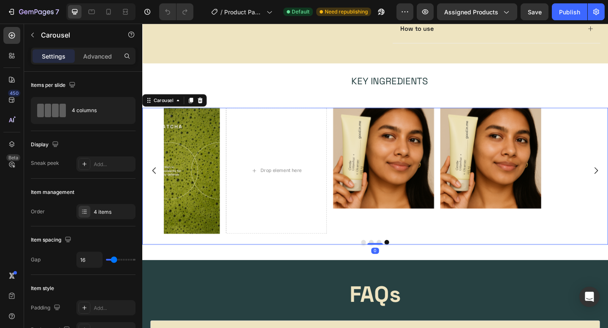
click at [156, 186] on icon "Carousel Back Arrow" at bounding box center [155, 183] width 4 height 7
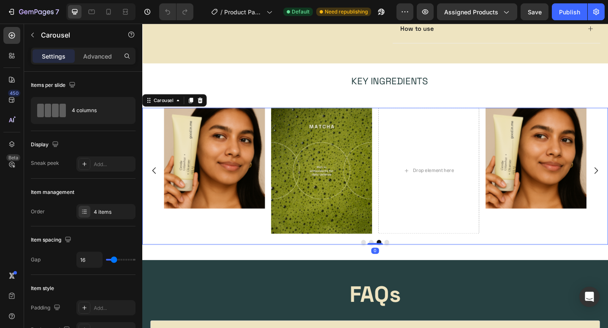
click at [156, 186] on icon "Carousel Back Arrow" at bounding box center [155, 183] width 4 height 7
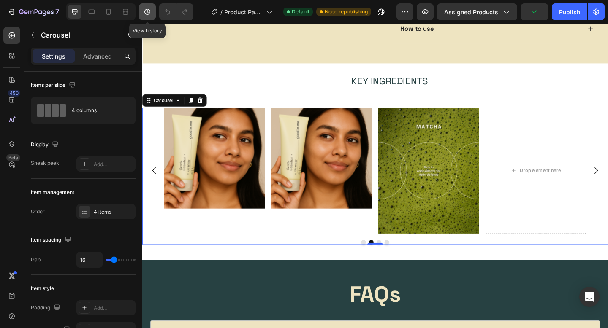
click at [152, 11] on button "button" at bounding box center [147, 11] width 17 height 17
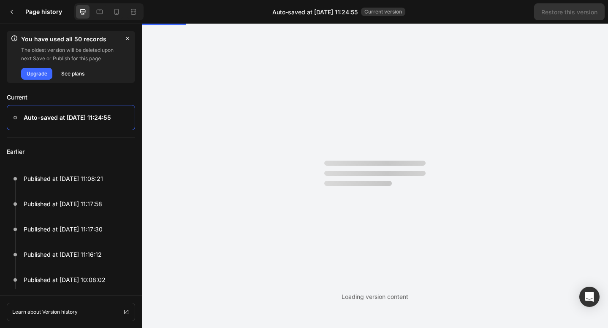
scroll to position [0, 0]
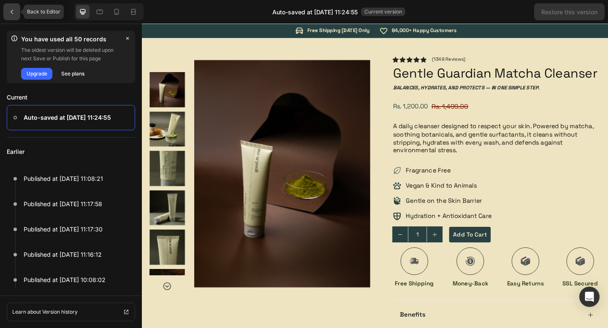
click at [14, 15] on div at bounding box center [11, 11] width 17 height 17
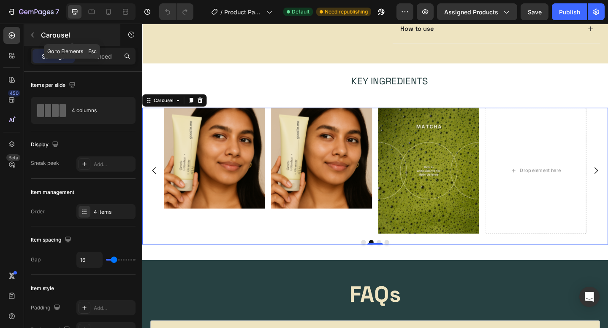
click at [33, 38] on icon "button" at bounding box center [32, 35] width 7 height 7
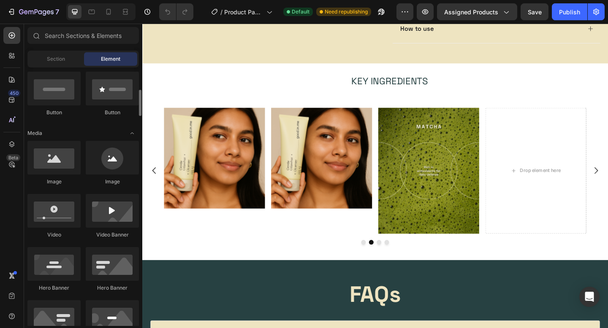
scroll to position [218, 0]
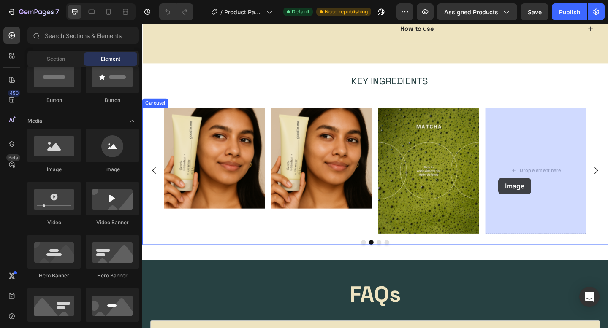
drag, startPoint x: 202, startPoint y: 173, endPoint x: 529, endPoint y: 192, distance: 328.2
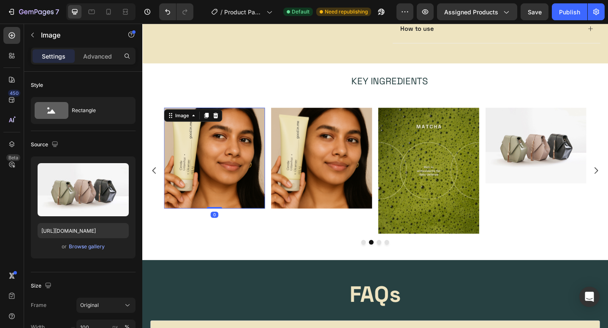
click at [243, 187] on img at bounding box center [221, 170] width 110 height 110
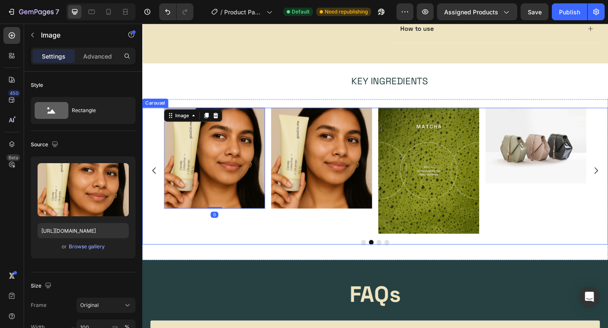
click at [159, 185] on icon "Carousel Back Arrow" at bounding box center [155, 184] width 10 height 10
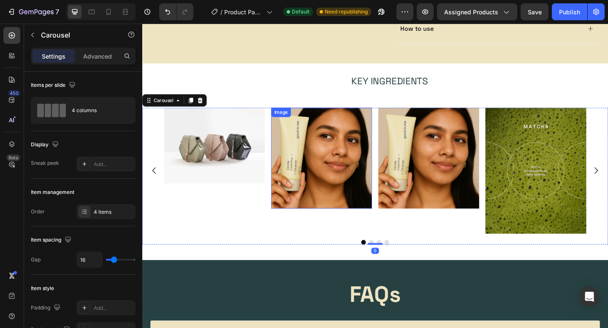
click at [245, 173] on img at bounding box center [221, 156] width 110 height 82
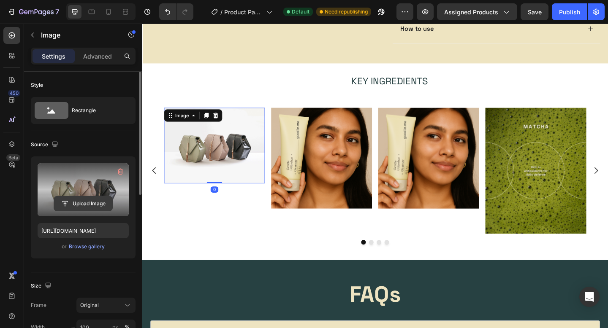
click at [97, 206] on input "file" at bounding box center [83, 204] width 58 height 14
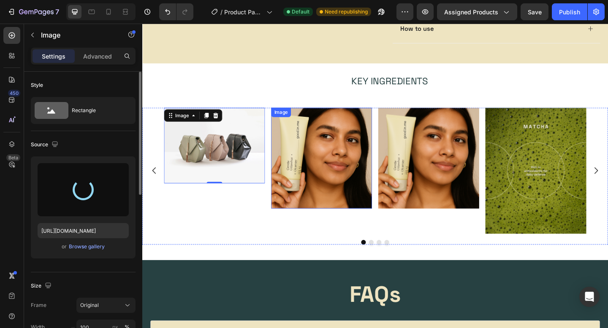
type input "https://cdn.shopify.com/s/files/1/0656/0245/3635/files/gempages_577518987433214…"
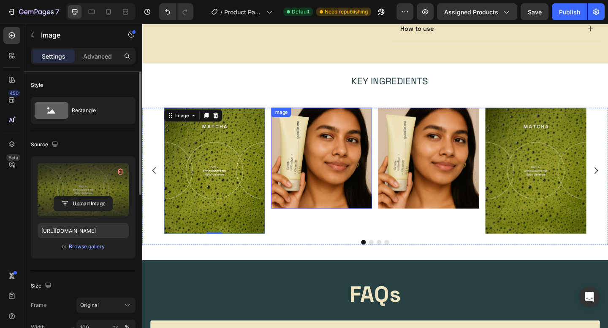
click at [337, 171] on img at bounding box center [337, 170] width 110 height 110
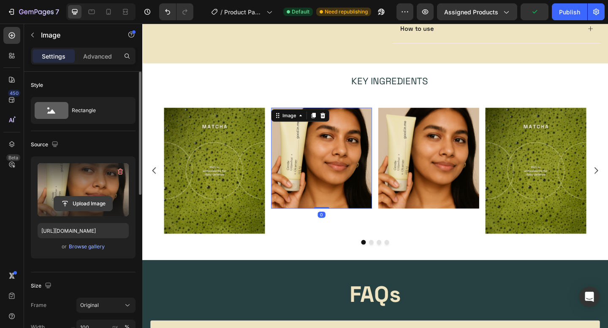
click at [71, 206] on input "file" at bounding box center [83, 204] width 58 height 14
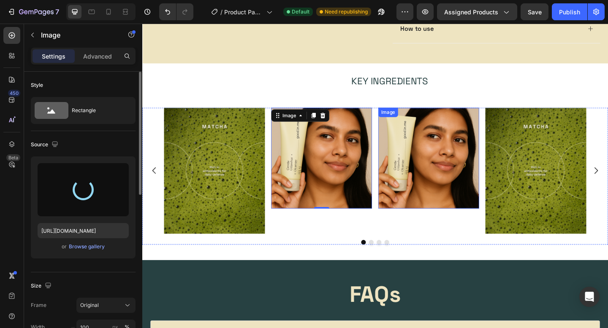
type input "https://cdn.shopify.com/s/files/1/0656/0245/3635/files/gempages_577518987433214…"
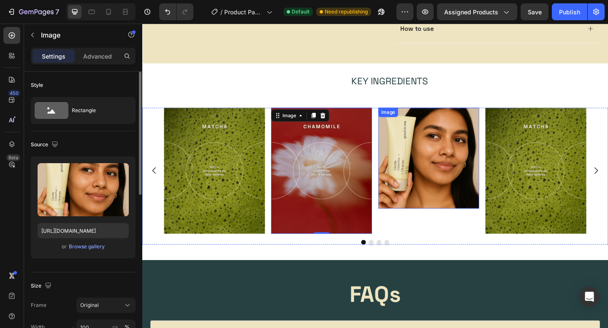
click at [457, 171] on img at bounding box center [454, 170] width 110 height 110
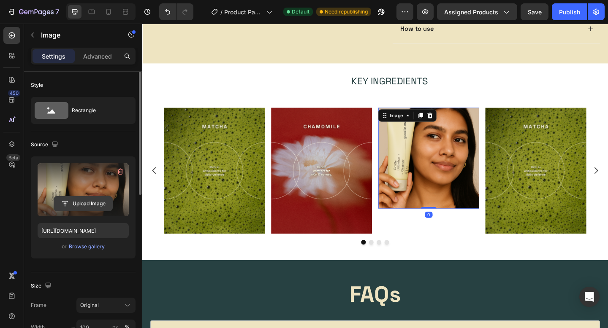
click at [89, 202] on input "file" at bounding box center [83, 204] width 58 height 14
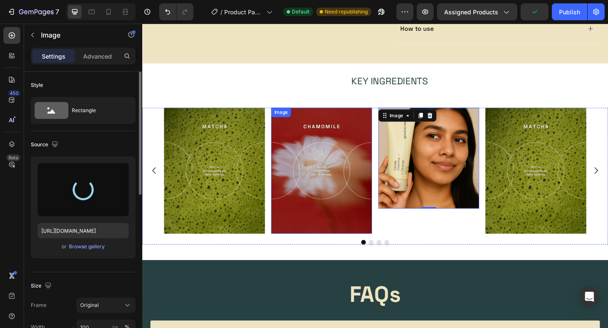
type input "https://cdn.shopify.com/s/files/1/0656/0245/3635/files/gempages_577518987433214…"
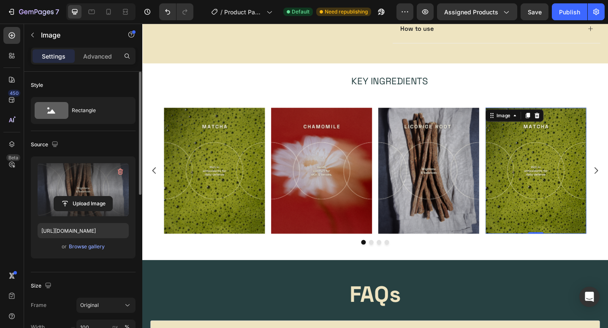
click at [543, 245] on img at bounding box center [571, 183] width 110 height 137
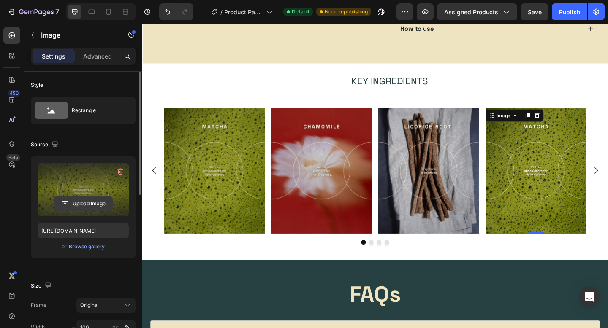
click at [84, 199] on input "file" at bounding box center [83, 204] width 58 height 14
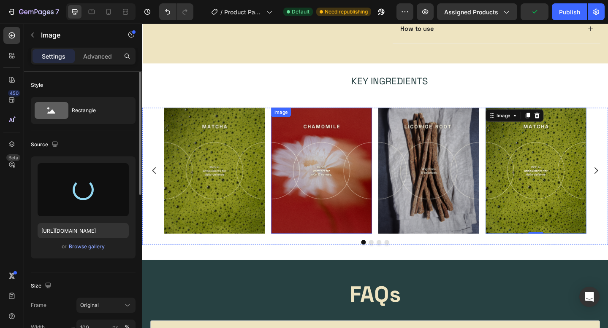
type input "https://cdn.shopify.com/s/files/1/0656/0245/3635/files/gempages_577518987433214…"
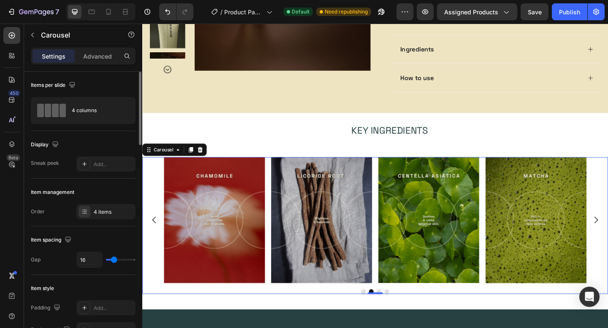
scroll to position [326, 0]
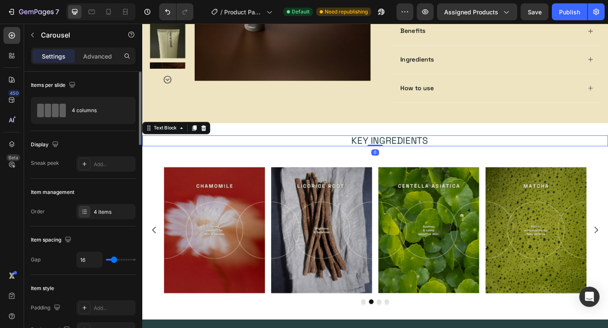
click at [361, 155] on p "Key Ingredients" at bounding box center [411, 152] width 473 height 10
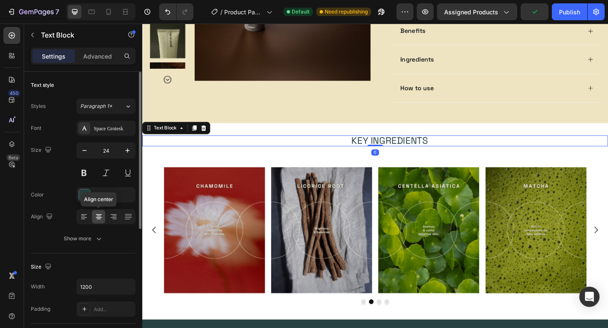
click at [99, 218] on icon at bounding box center [99, 217] width 8 height 8
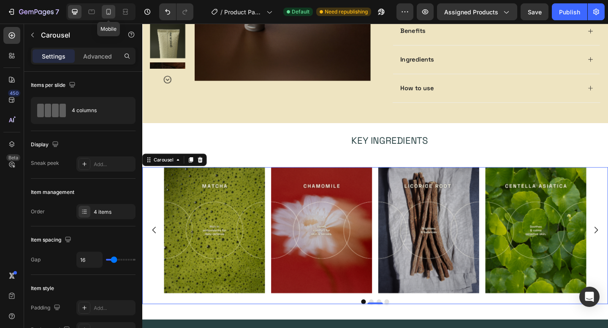
click at [106, 15] on icon at bounding box center [108, 12] width 8 height 8
type input "15"
type input "100%"
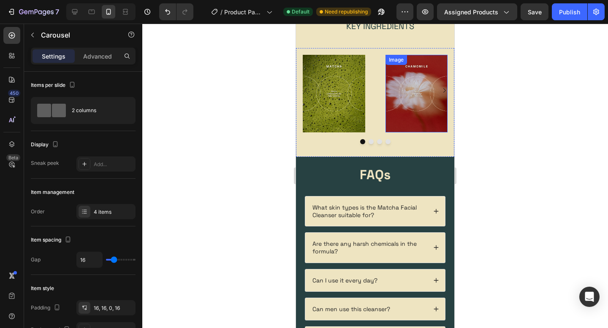
scroll to position [649, 0]
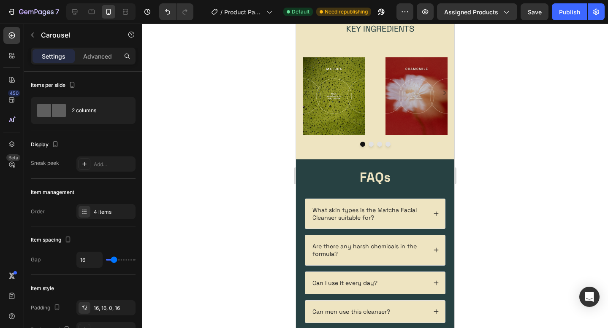
click at [560, 22] on div "7 Version history / Product Page - Jul 29, 08:32:23 Default Need republishing P…" at bounding box center [304, 12] width 608 height 24
click at [564, 17] on button "Publish" at bounding box center [569, 11] width 35 height 17
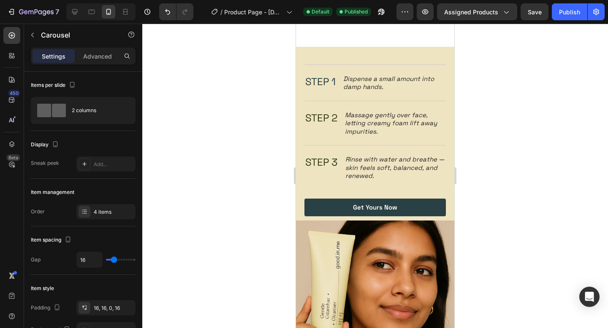
scroll to position [1411, 0]
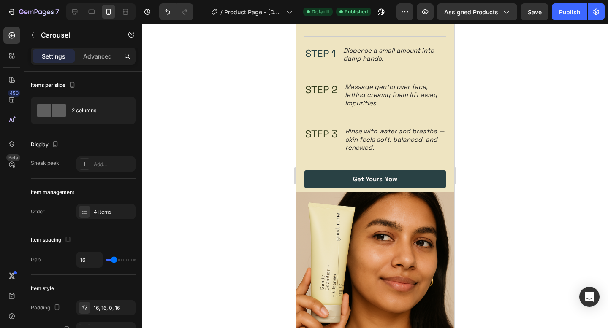
click at [401, 224] on img at bounding box center [375, 272] width 158 height 158
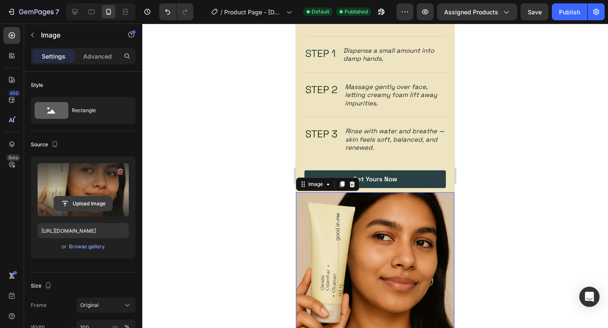
click at [76, 202] on input "file" at bounding box center [83, 204] width 58 height 14
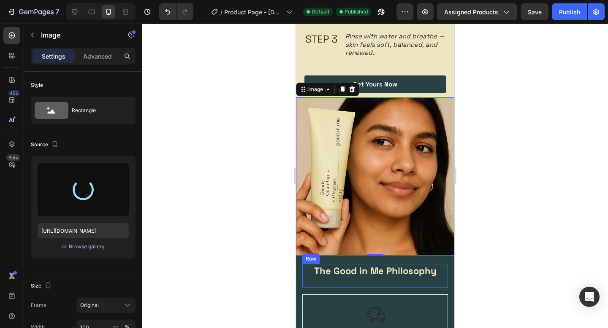
scroll to position [1551, 0]
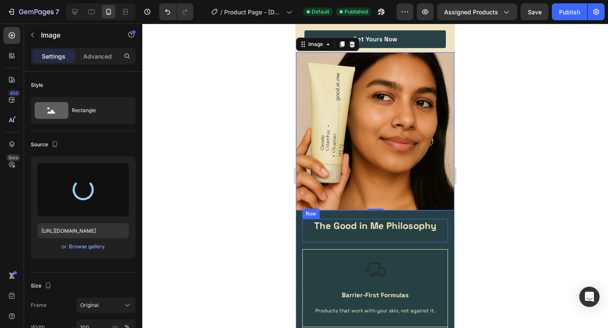
type input "https://cdn.shopify.com/s/files/1/0656/0245/3635/files/gempages_577518987433214…"
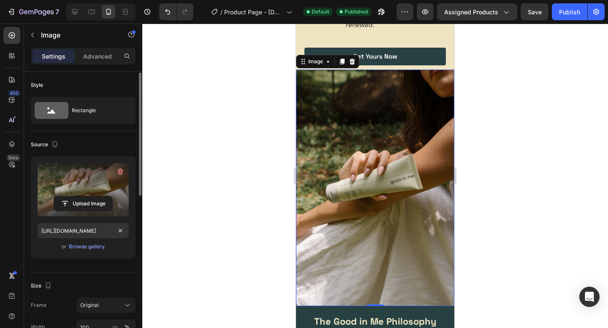
scroll to position [1, 0]
click at [107, 312] on div "Frame Original Width 100 px % Height px %" at bounding box center [83, 326] width 105 height 59
click at [106, 303] on div "Original" at bounding box center [100, 305] width 41 height 8
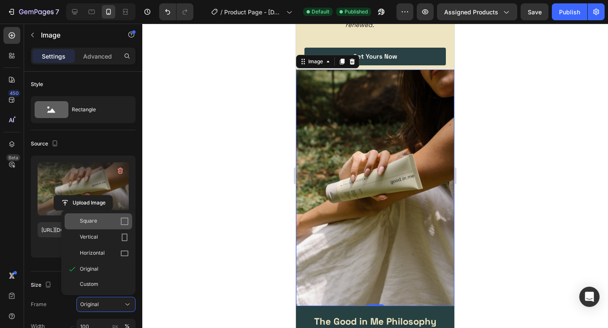
click at [99, 225] on div "Square" at bounding box center [104, 221] width 49 height 8
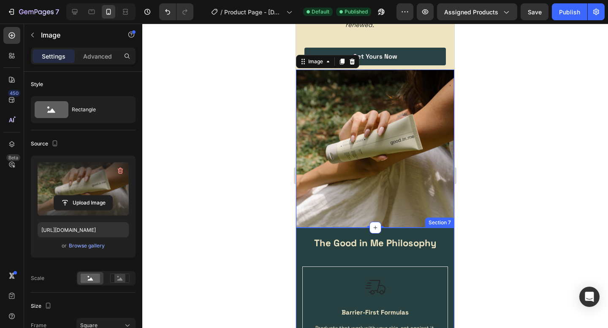
scroll to position [1573, 0]
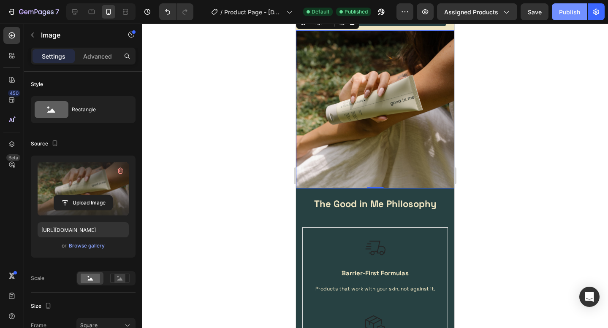
click at [570, 8] on div "Publish" at bounding box center [569, 12] width 21 height 9
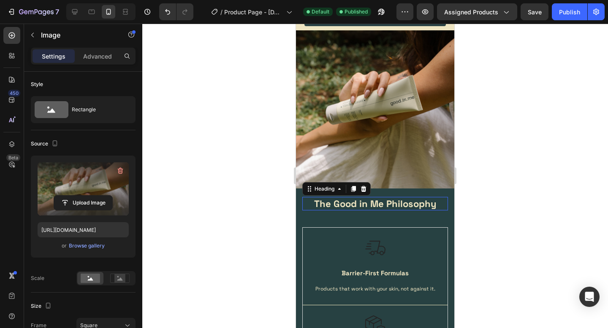
click at [400, 205] on h2 "The Good in Me Philosophy" at bounding box center [375, 204] width 146 height 14
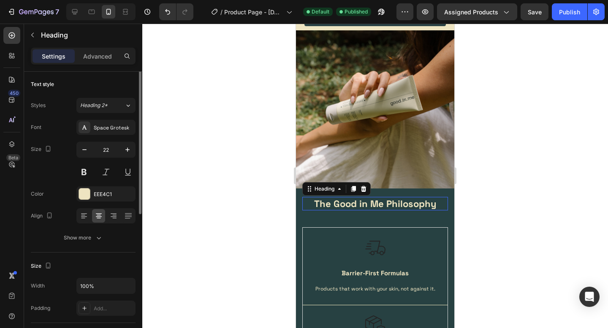
scroll to position [0, 0]
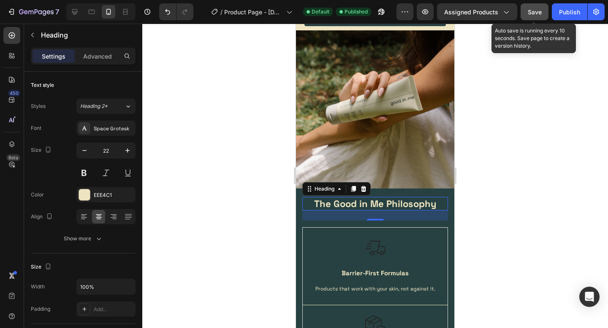
click at [534, 16] on button "Save" at bounding box center [535, 11] width 28 height 17
